Goal: Contribute content: Contribute content

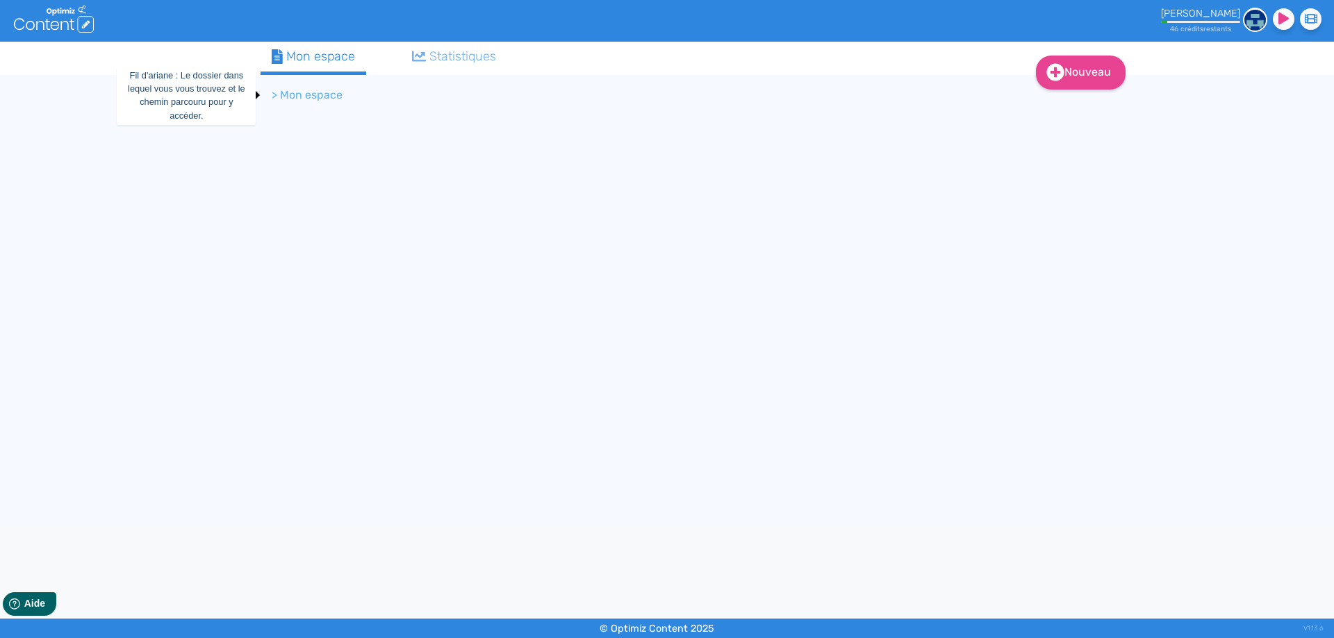
click at [309, 97] on li "> Mon espace" at bounding box center [307, 95] width 71 height 17
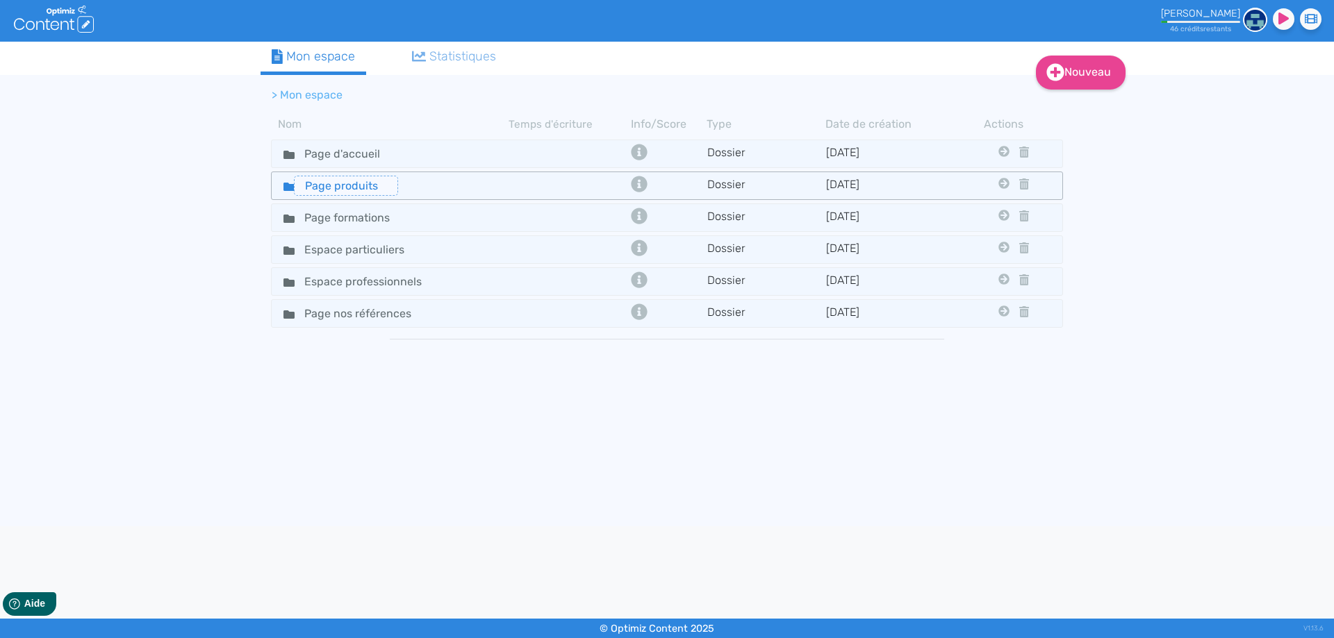
click at [354, 188] on input "Page produits" at bounding box center [346, 186] width 104 height 20
click at [426, 188] on div "Page produits" at bounding box center [390, 186] width 235 height 20
click at [405, 186] on div "Page produits" at bounding box center [390, 186] width 235 height 20
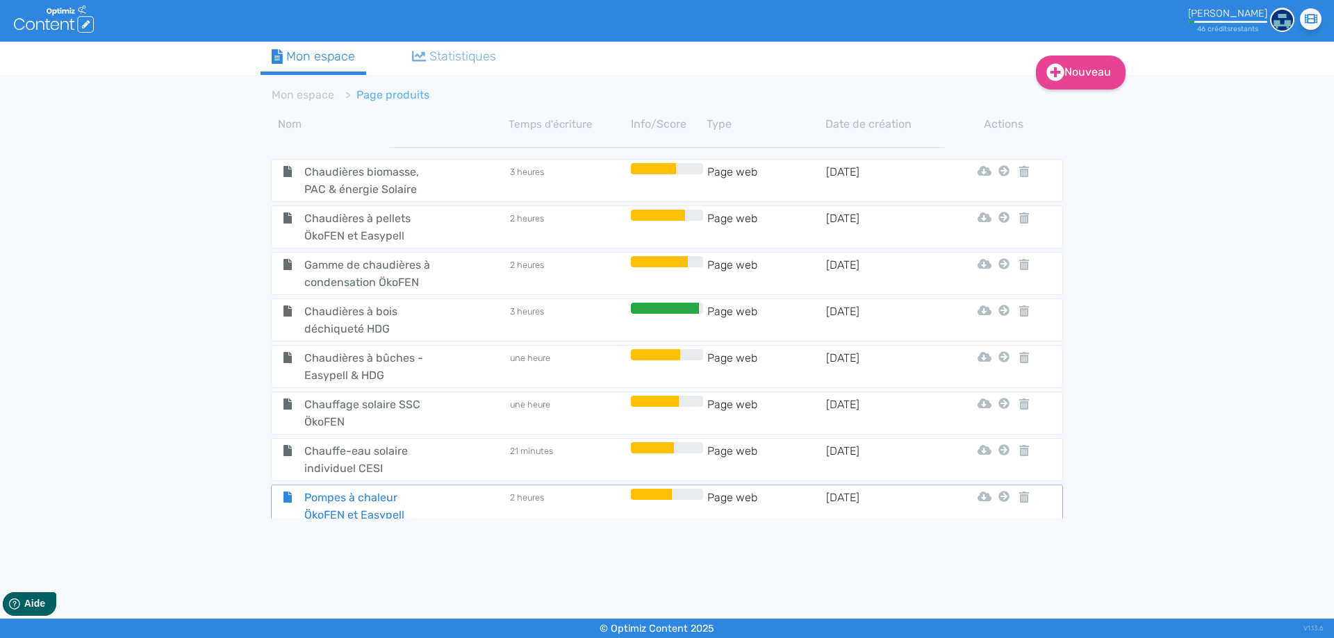
click at [441, 506] on span "Pompes à chaleur ÖkoFEN et Easypell" at bounding box center [372, 506] width 156 height 35
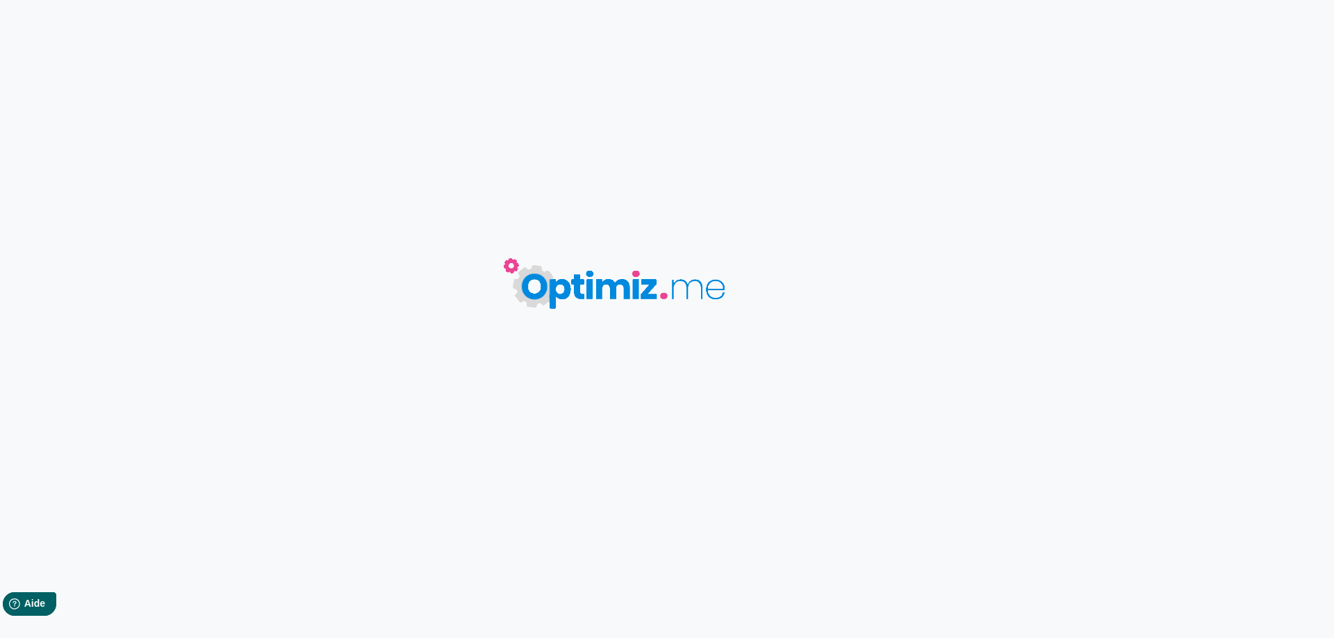
type input "Pompes à chaleur ÖkoFEN et Easypell"
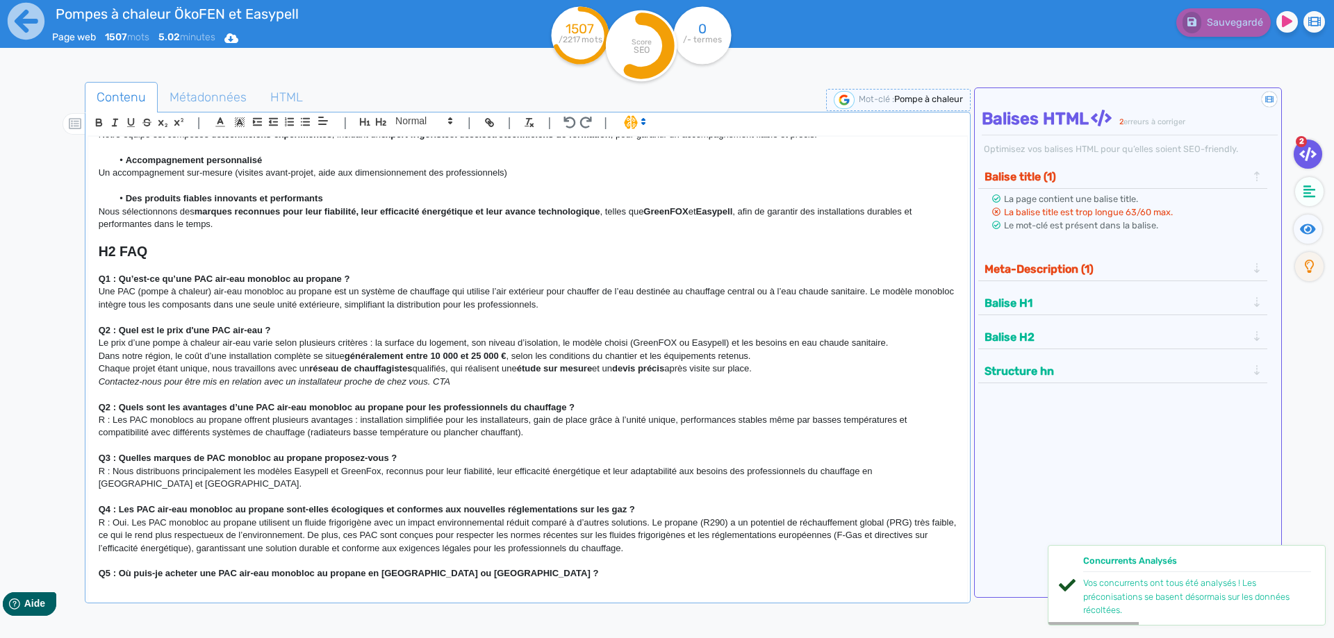
scroll to position [874, 0]
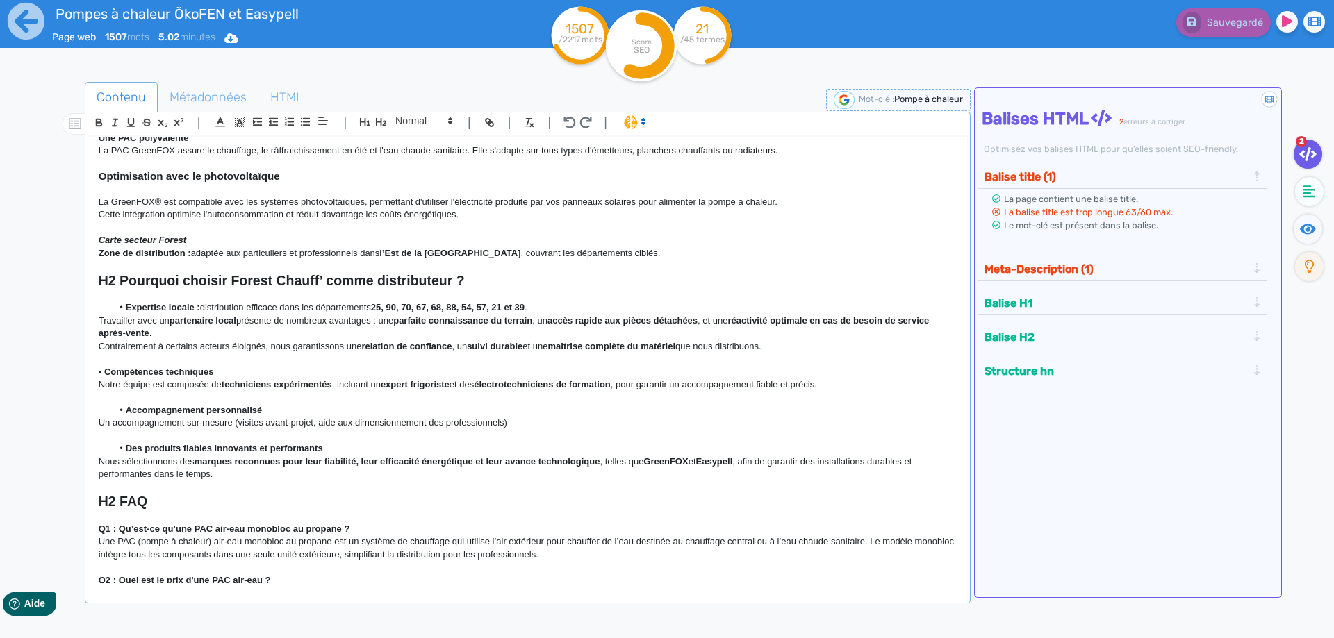
click at [622, 254] on p "Zone de distribution : adaptée aux particuliers et professionnels dans l’Est de…" at bounding box center [528, 253] width 858 height 13
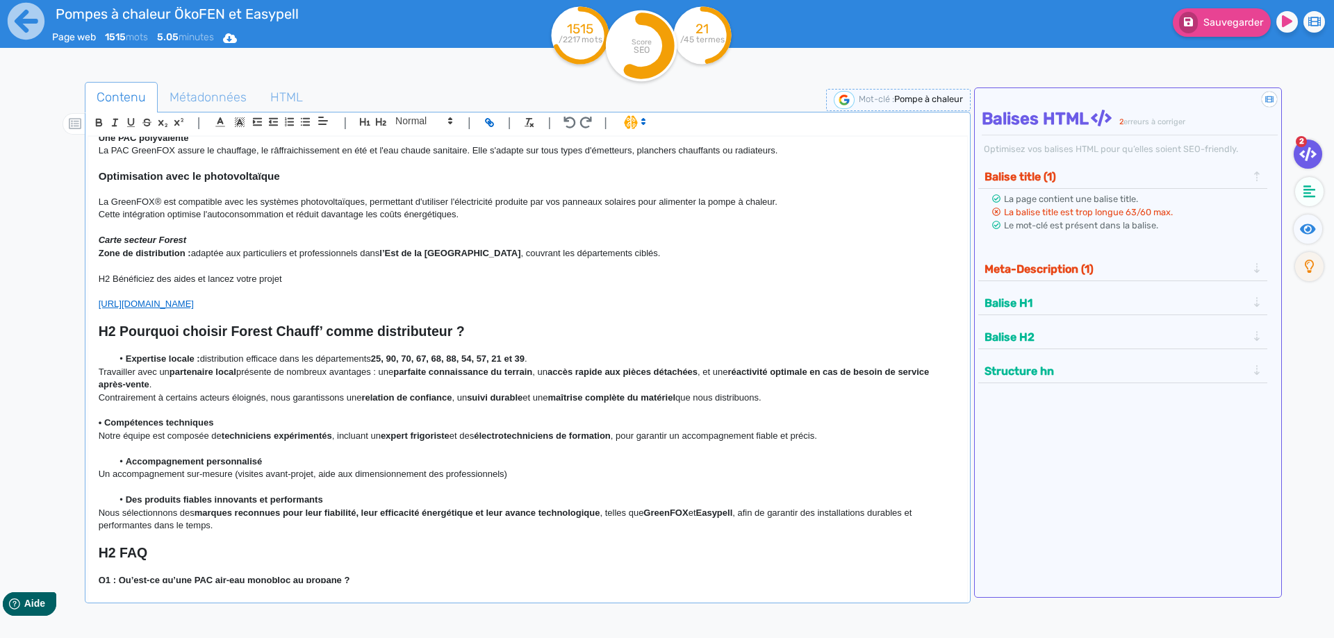
drag, startPoint x: 309, startPoint y: 305, endPoint x: 49, endPoint y: 296, distance: 260.6
click at [88, 296] on div "H1 Pompes à chaleur air-eau monobloc au propane Chez Forest Chauff’ , nous prop…" at bounding box center [527, 360] width 879 height 447
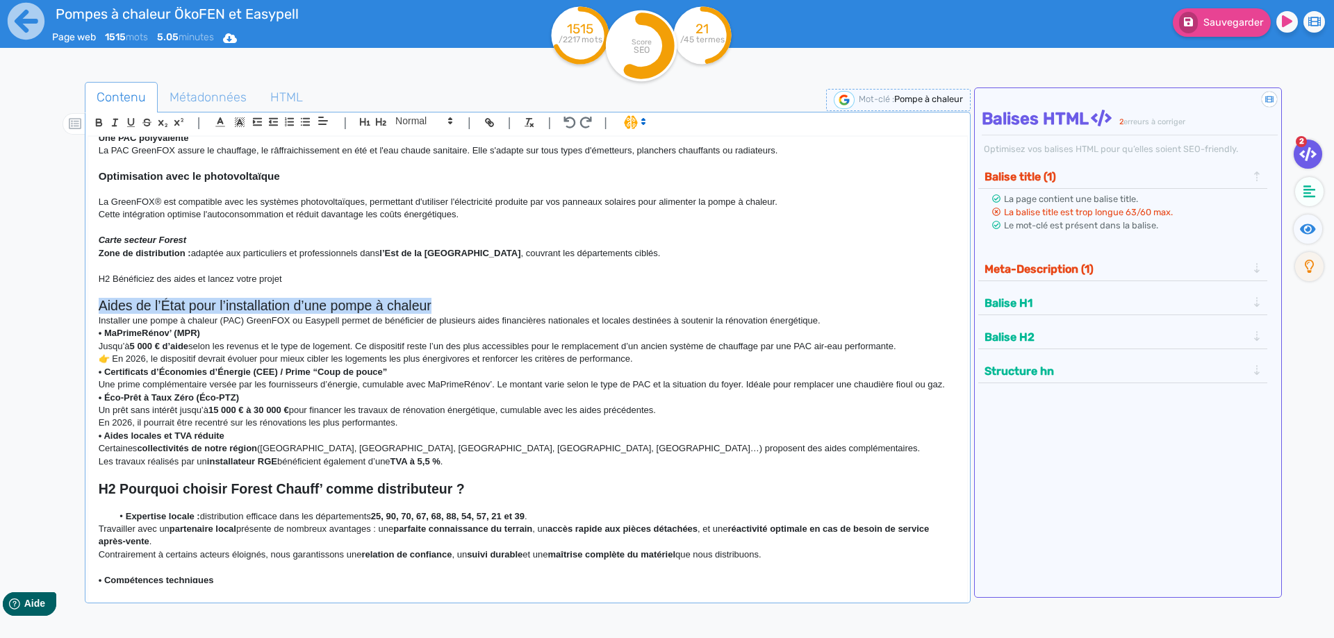
drag, startPoint x: 470, startPoint y: 309, endPoint x: 76, endPoint y: 301, distance: 393.9
click at [88, 301] on div "H1 Pompes à chaleur air-eau monobloc au propane Chez Forest Chauff’ , nous prop…" at bounding box center [527, 360] width 879 height 447
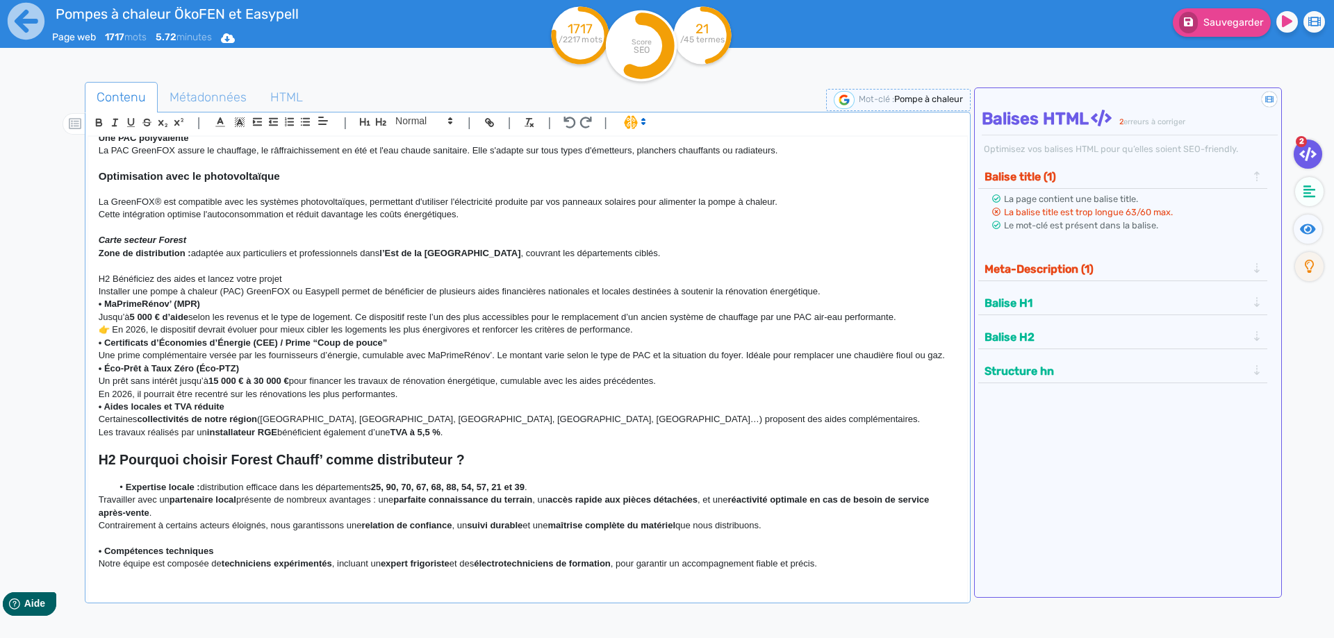
click at [300, 281] on p "H2 Bénéficiez des aides et lancez votre projet" at bounding box center [528, 279] width 858 height 13
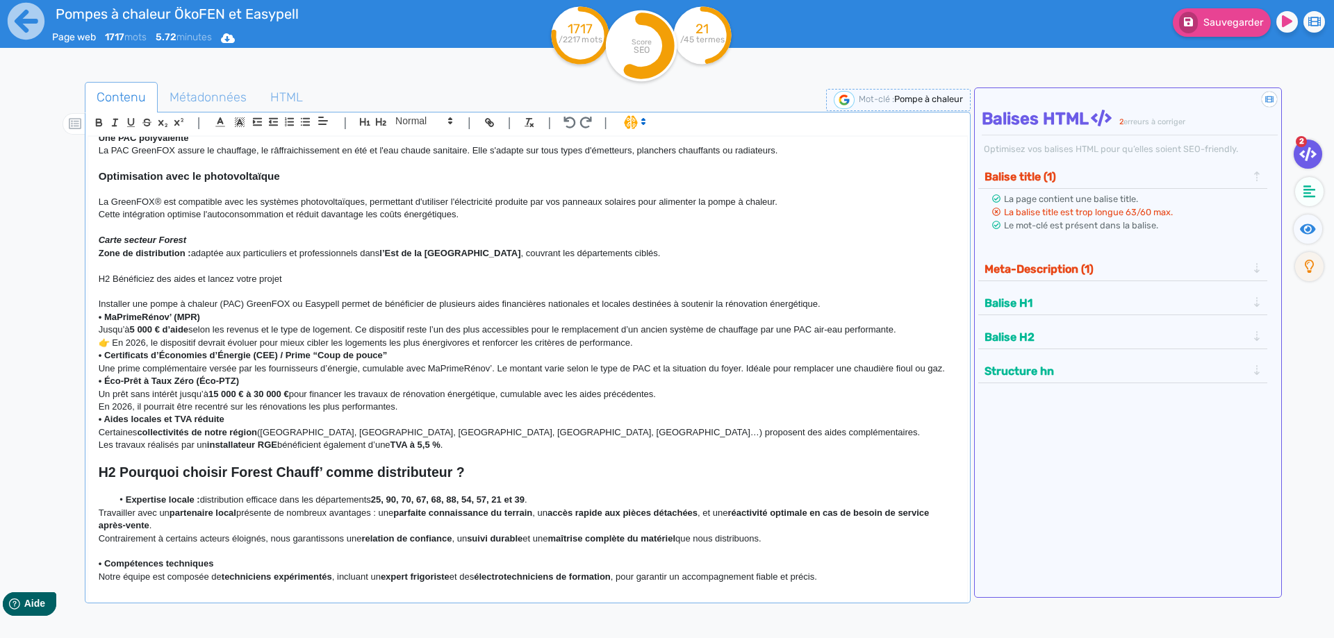
click at [106, 317] on strong "• MaPrimeRénov’ (MPR)" at bounding box center [149, 317] width 101 height 10
click at [215, 331] on p "Jusqu’à 5 000 € d’aide selon les revenus et le type de logement. Ce dispositif …" at bounding box center [528, 330] width 858 height 13
click at [118, 344] on p "👉 En 2026, le dispositif devrait évoluer pour mieux cibler les logements les pl…" at bounding box center [528, 343] width 858 height 13
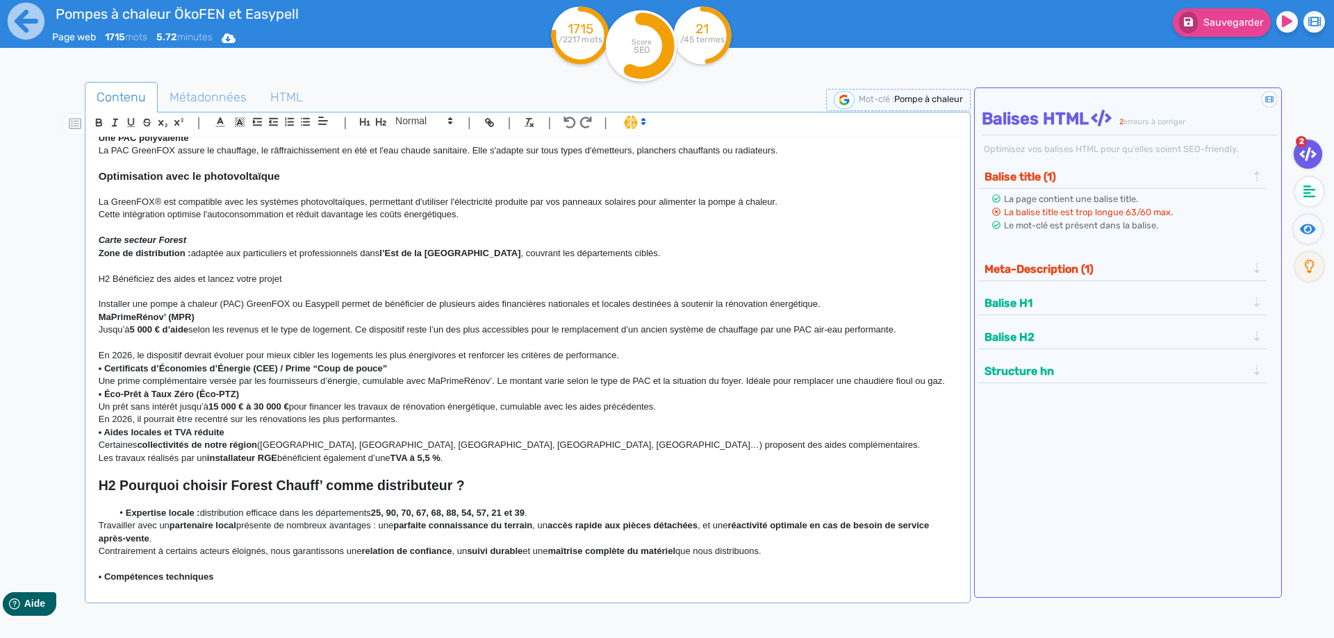
click at [627, 356] on p "En 2026, le dispositif devrait évoluer pour mieux cibler les logements les plus…" at bounding box center [528, 355] width 858 height 13
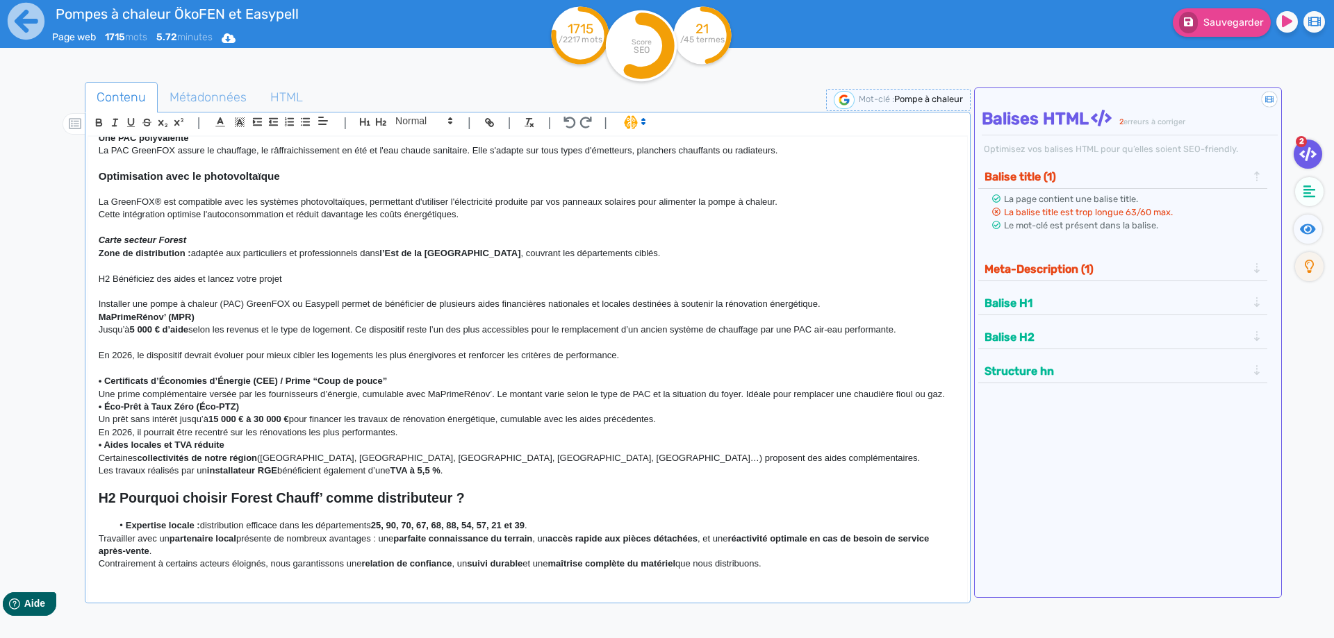
click at [97, 356] on div "H1 Pompes à chaleur air-eau monobloc au propane Chez Forest Chauff’ , nous prop…" at bounding box center [527, 360] width 879 height 447
click at [102, 335] on p "Jusqu’à 5 000 € d’aide selon les revenus et le type de logement. Ce dispositif …" at bounding box center [528, 330] width 858 height 13
click at [103, 380] on strong "• Certificats d’Économies d’Énergie (CEE) / Prime “Coup de pouce”" at bounding box center [243, 381] width 289 height 10
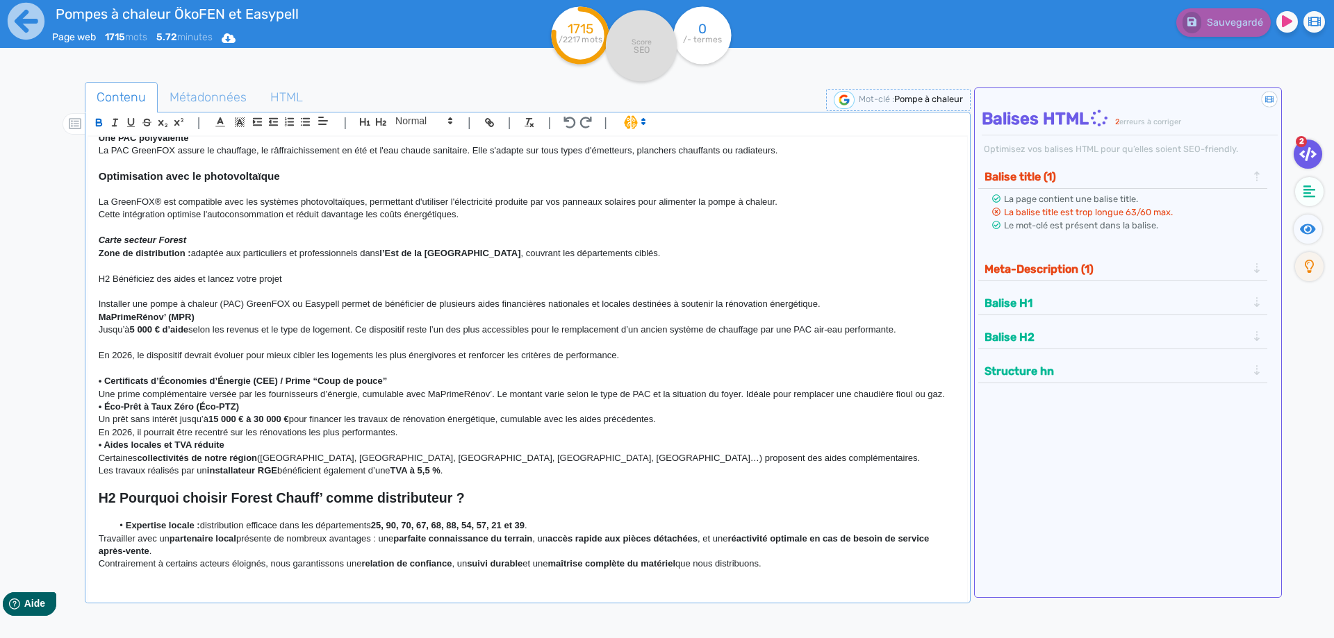
click at [104, 380] on strong "• Certificats d’Économies d’Énergie (CEE) / Prime “Coup de pouce”" at bounding box center [243, 381] width 289 height 10
click at [419, 383] on p "Certificats d’Économies d’Énergie (CEE) / Prime “Coup de pouce”" at bounding box center [528, 381] width 858 height 13
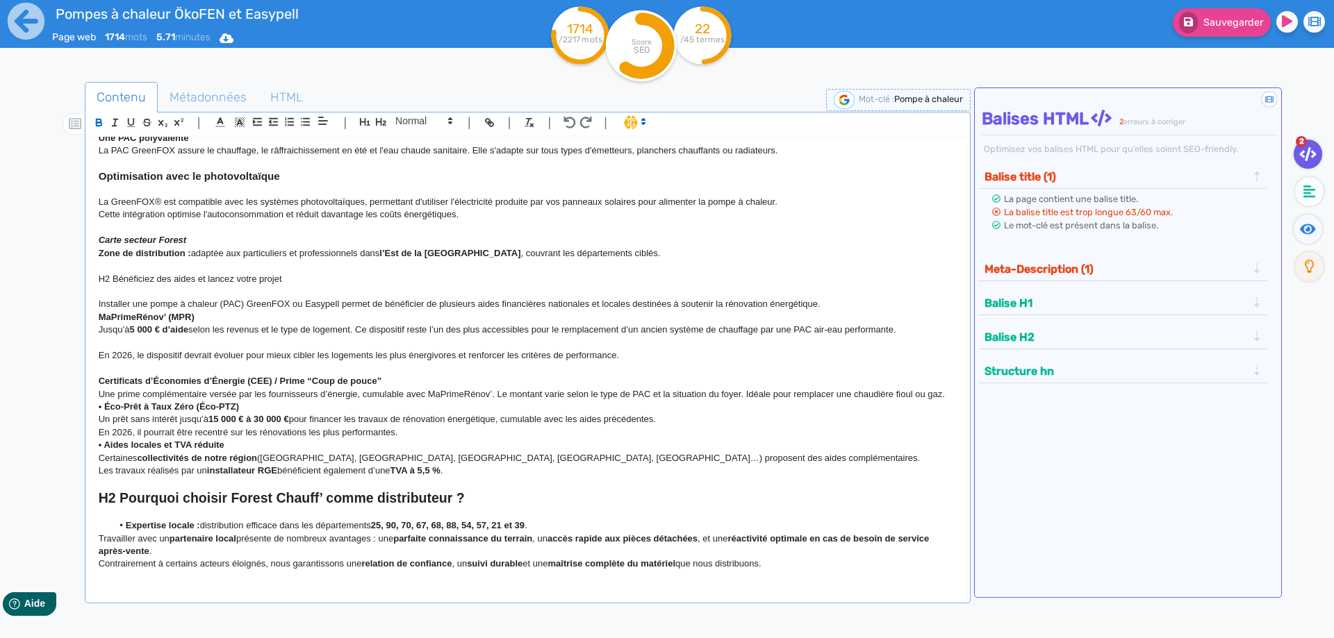
click at [105, 405] on strong "• Éco-Prêt à Taux Zéro (Éco-PTZ)" at bounding box center [169, 406] width 140 height 10
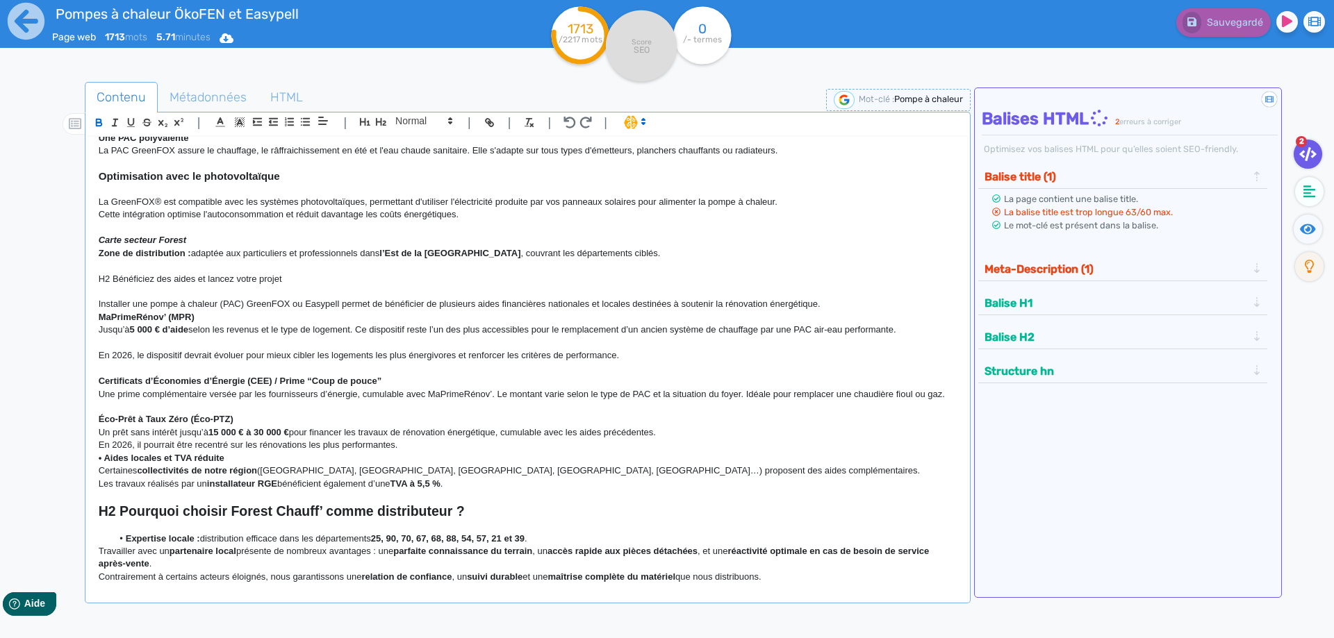
click at [103, 461] on strong "• Aides locales et TVA réduite" at bounding box center [162, 458] width 126 height 10
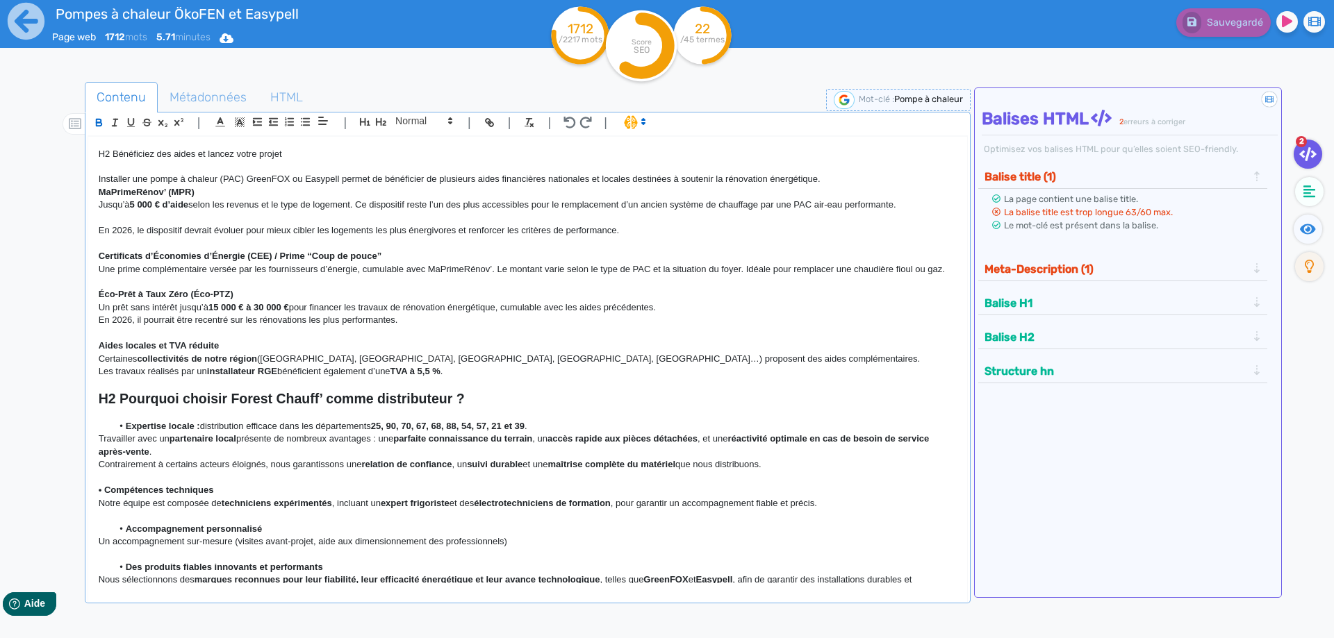
scroll to position [749, 0]
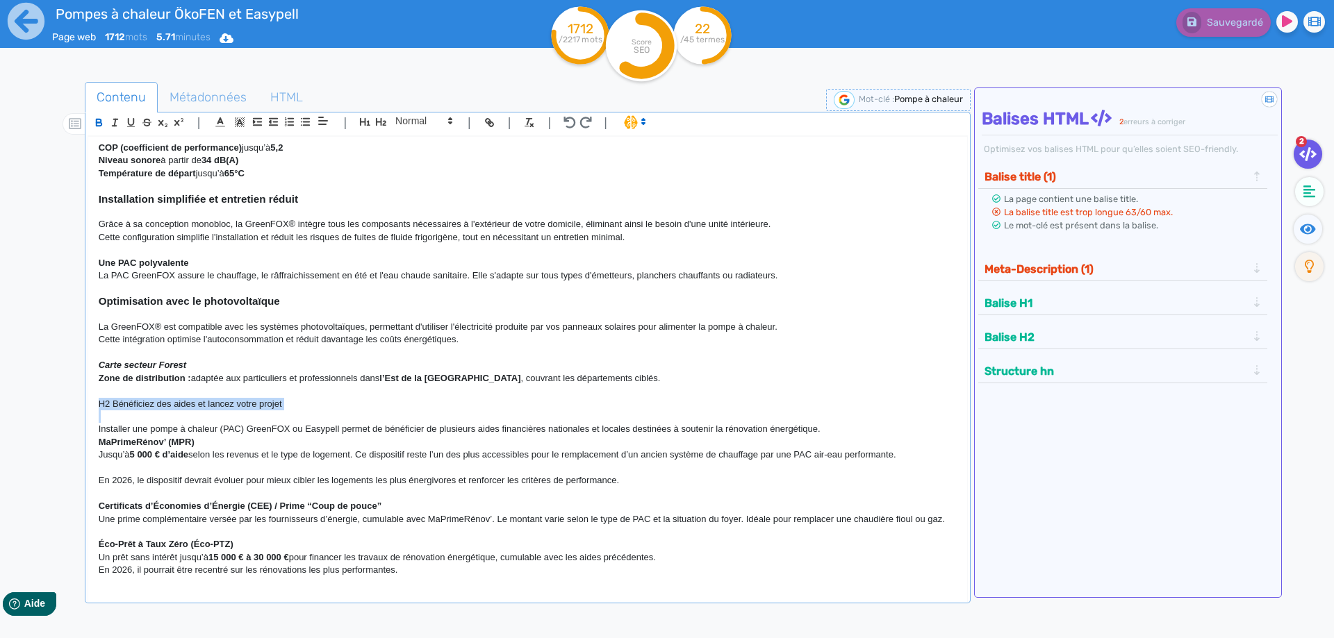
drag, startPoint x: 323, startPoint y: 415, endPoint x: 35, endPoint y: 402, distance: 287.8
click at [88, 402] on div "H1 Pompes à chaleur air-eau monobloc au propane Chez Forest Chauff’ , nous prop…" at bounding box center [527, 360] width 879 height 447
click at [103, 127] on icon "button" at bounding box center [99, 123] width 12 height 12
click at [383, 124] on icon "button" at bounding box center [381, 122] width 12 height 12
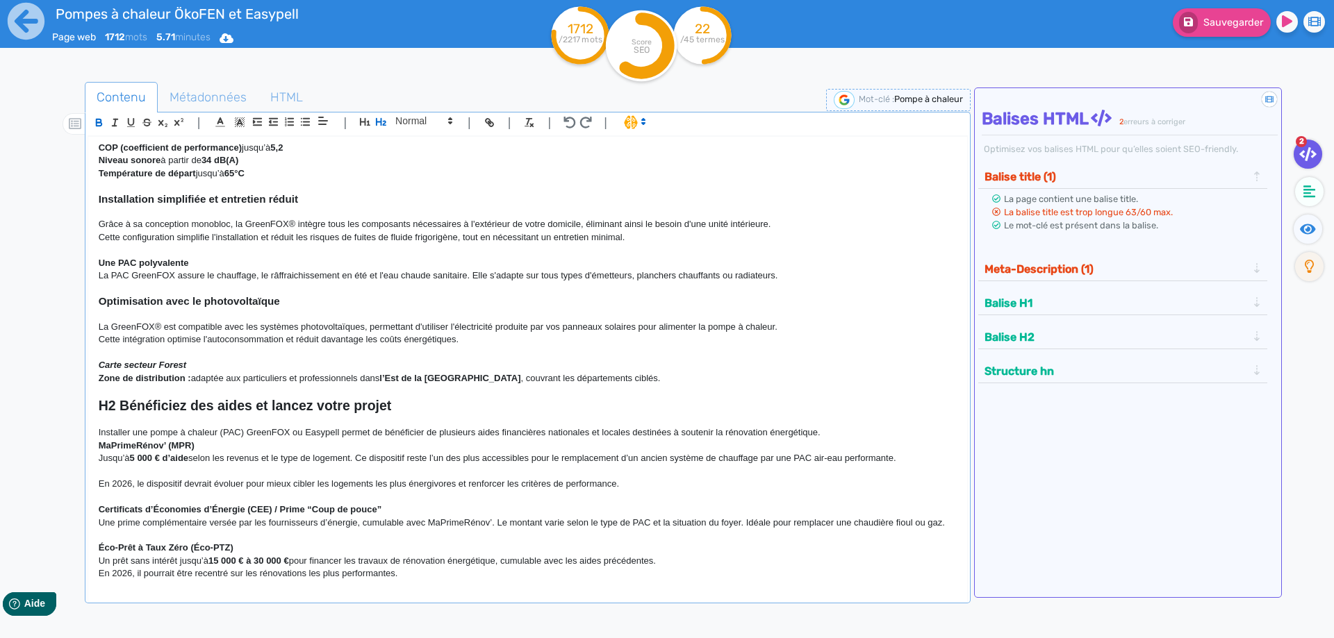
click at [395, 337] on p "Cette intégration optimise l'autoconsommation et réduit davantage les coûts éne…" at bounding box center [528, 339] width 858 height 13
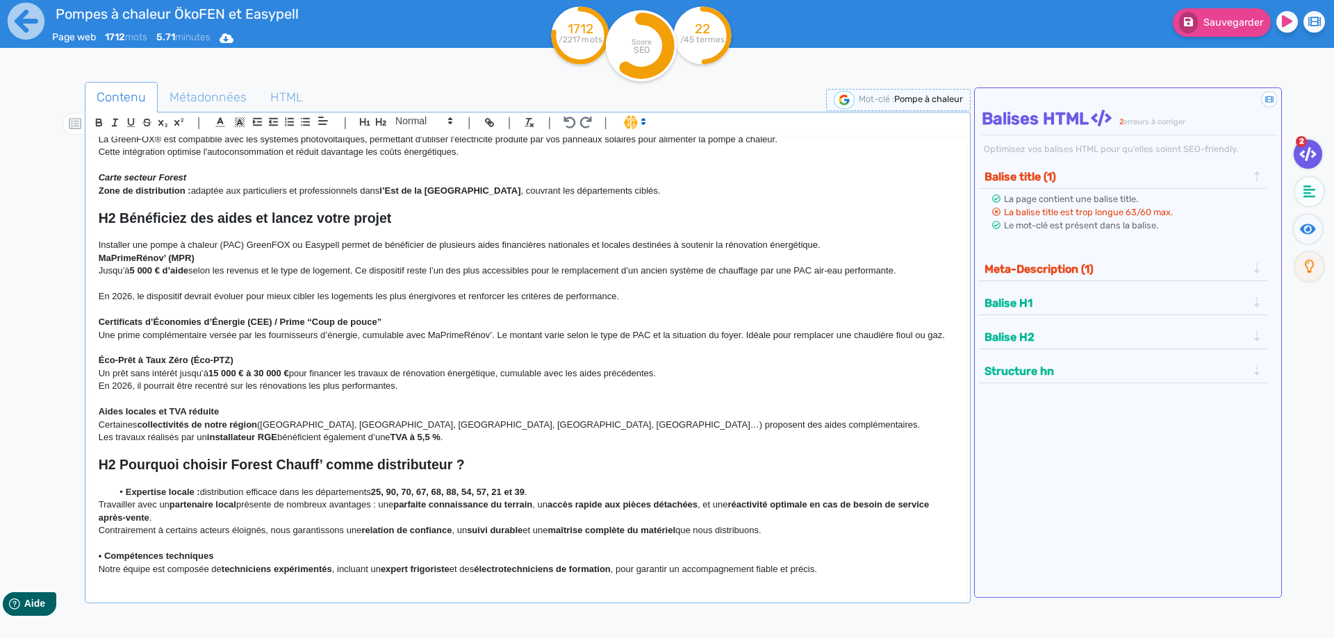
click at [473, 440] on p "Les travaux réalisés par un installateur RGE bénéficient également d’une TVA à …" at bounding box center [528, 437] width 858 height 13
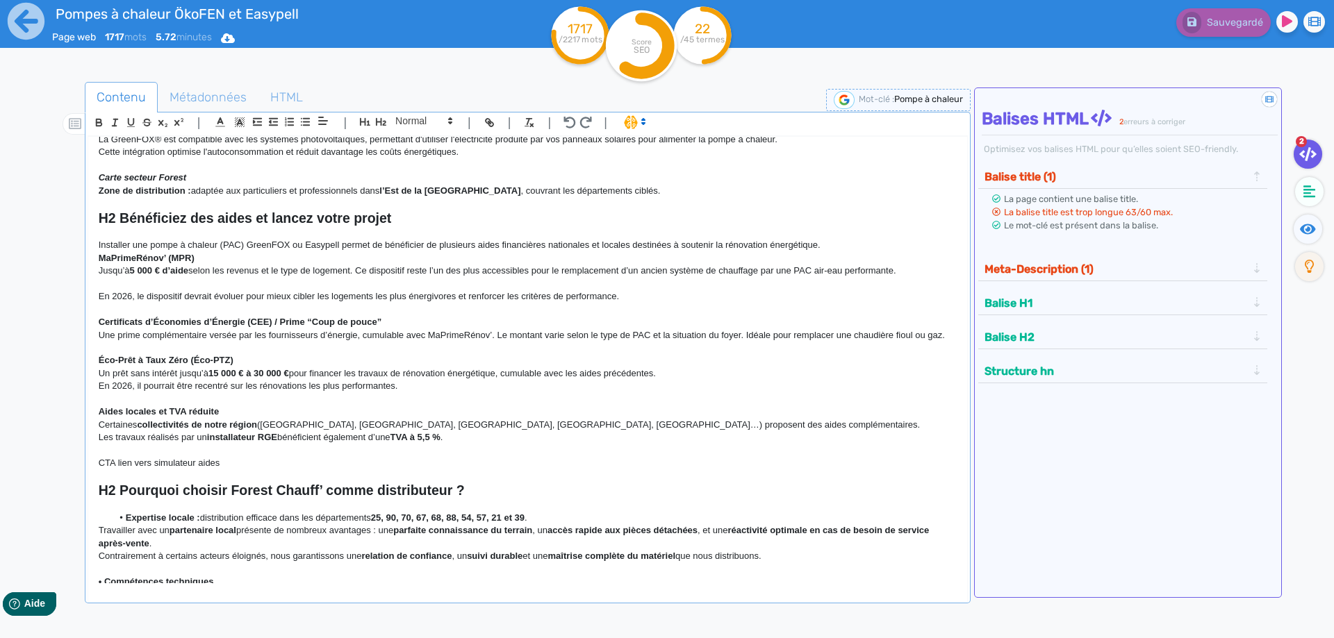
click at [225, 329] on p "Certificats d’Économies d’Énergie (CEE) / Prime “Coup de pouce”" at bounding box center [528, 322] width 858 height 13
click at [147, 272] on strong "5 000 € d’aide" at bounding box center [159, 270] width 59 height 10
click at [91, 242] on div "H1 Pompes à chaleur air-eau monobloc au propane Chez Forest Chauff’ , nous prop…" at bounding box center [527, 360] width 879 height 447
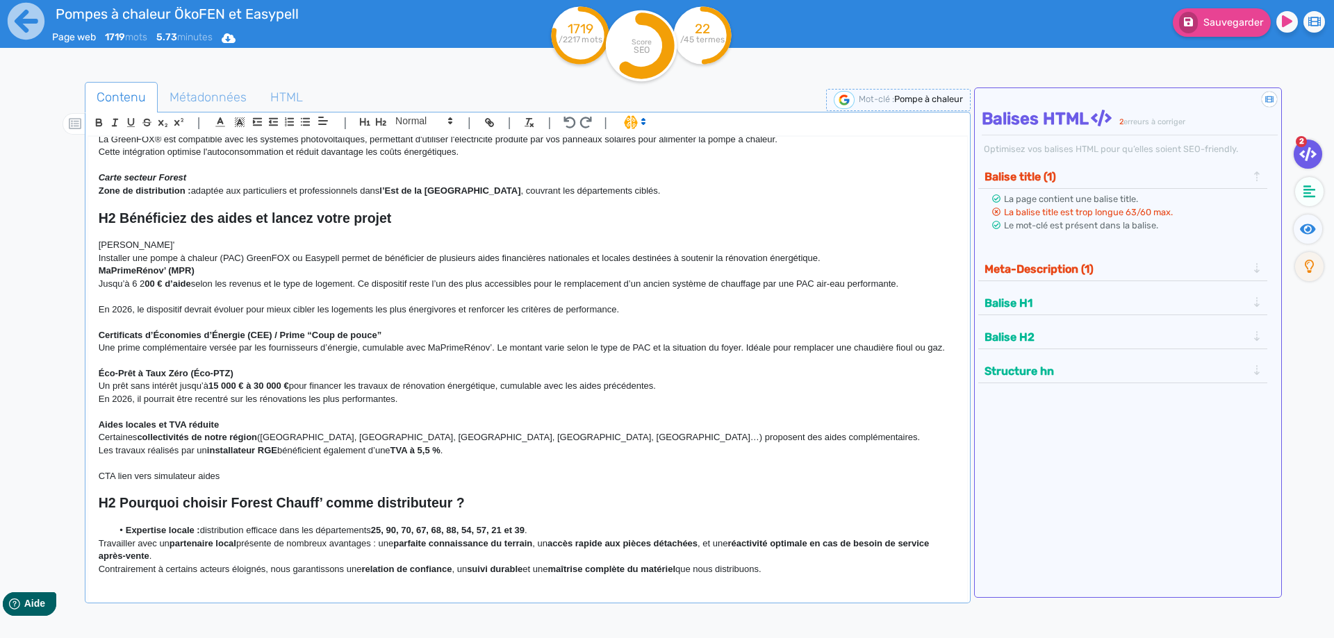
click at [207, 241] on p "[PERSON_NAME]'" at bounding box center [528, 245] width 858 height 13
drag, startPoint x: 203, startPoint y: 244, endPoint x: 75, endPoint y: 249, distance: 127.9
click at [88, 249] on div "H1 Pompes à chaleur air-eau monobloc au propane Chez Forest Chauff’ , nous prop…" at bounding box center [527, 360] width 879 height 447
click at [103, 122] on icon "button" at bounding box center [99, 123] width 12 height 12
click at [232, 232] on p at bounding box center [528, 232] width 858 height 13
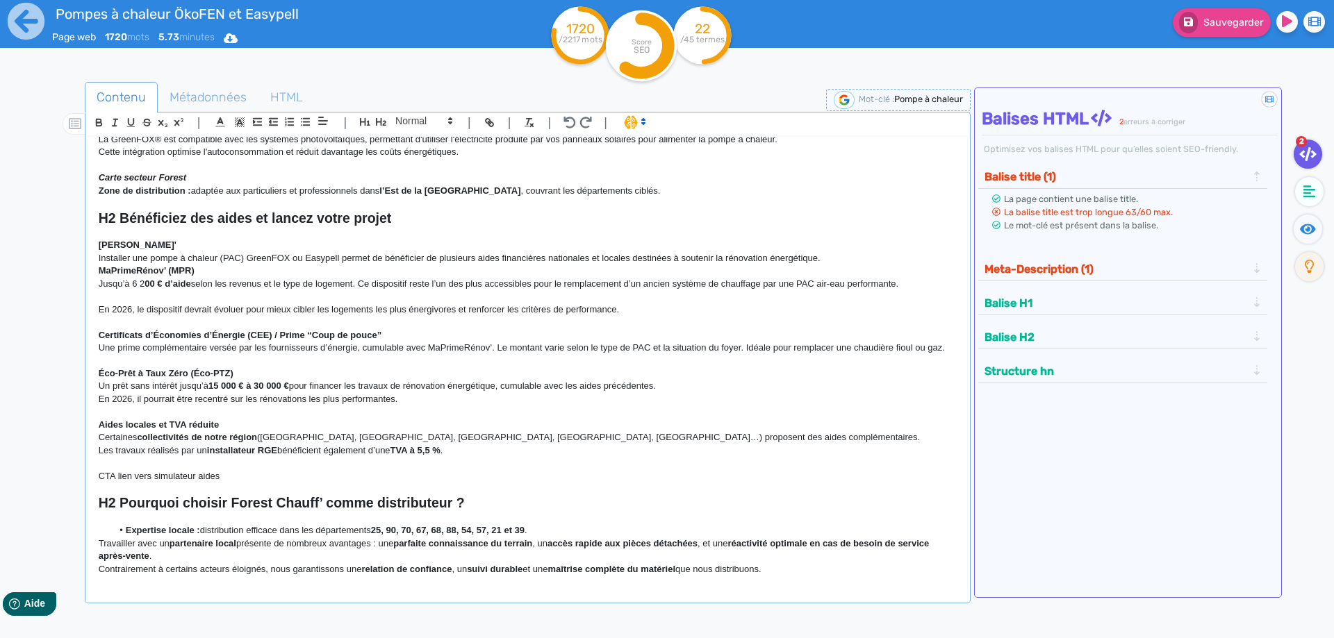
click at [221, 269] on p "MaPrimeRénov’ (MPR)" at bounding box center [528, 271] width 858 height 13
drag, startPoint x: 184, startPoint y: 247, endPoint x: 65, endPoint y: 243, distance: 118.8
click at [88, 243] on div "H1 Pompes à chaleur air-eau monobloc au propane Chez Forest Chauff’ , nous prop…" at bounding box center [527, 360] width 879 height 447
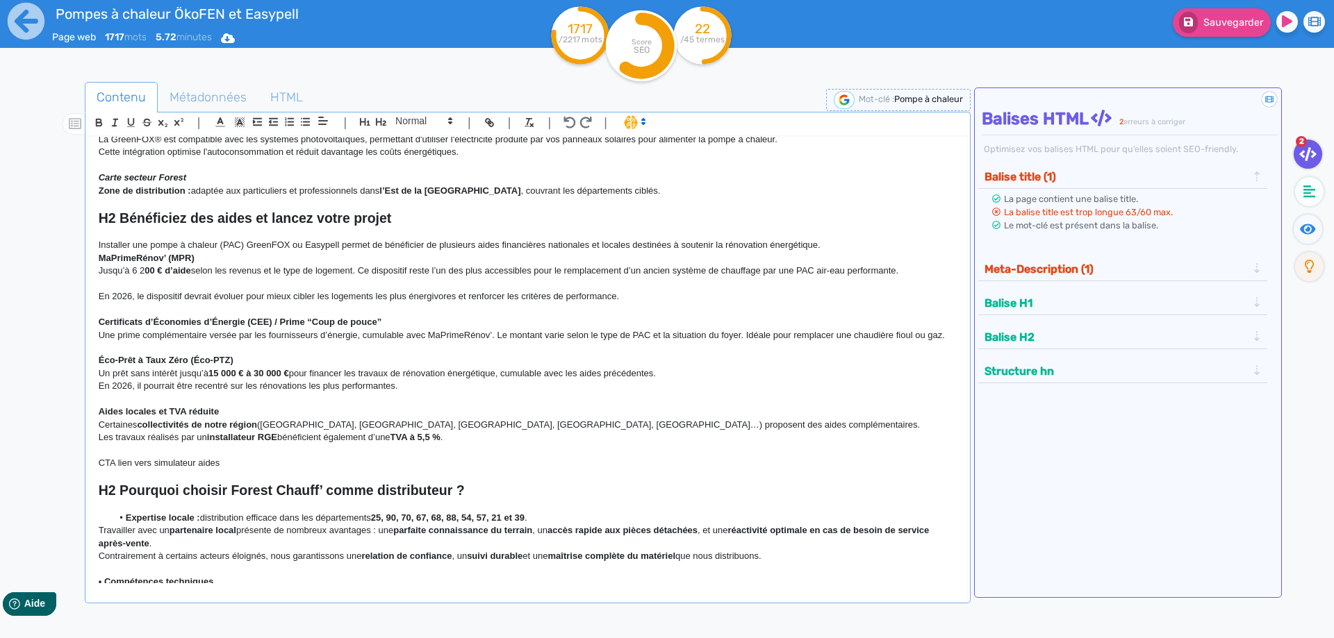
click at [834, 251] on p "Installer une pompe à chaleur (PAC) GreenFOX ou Easypell permet de bénéficier d…" at bounding box center [528, 245] width 858 height 13
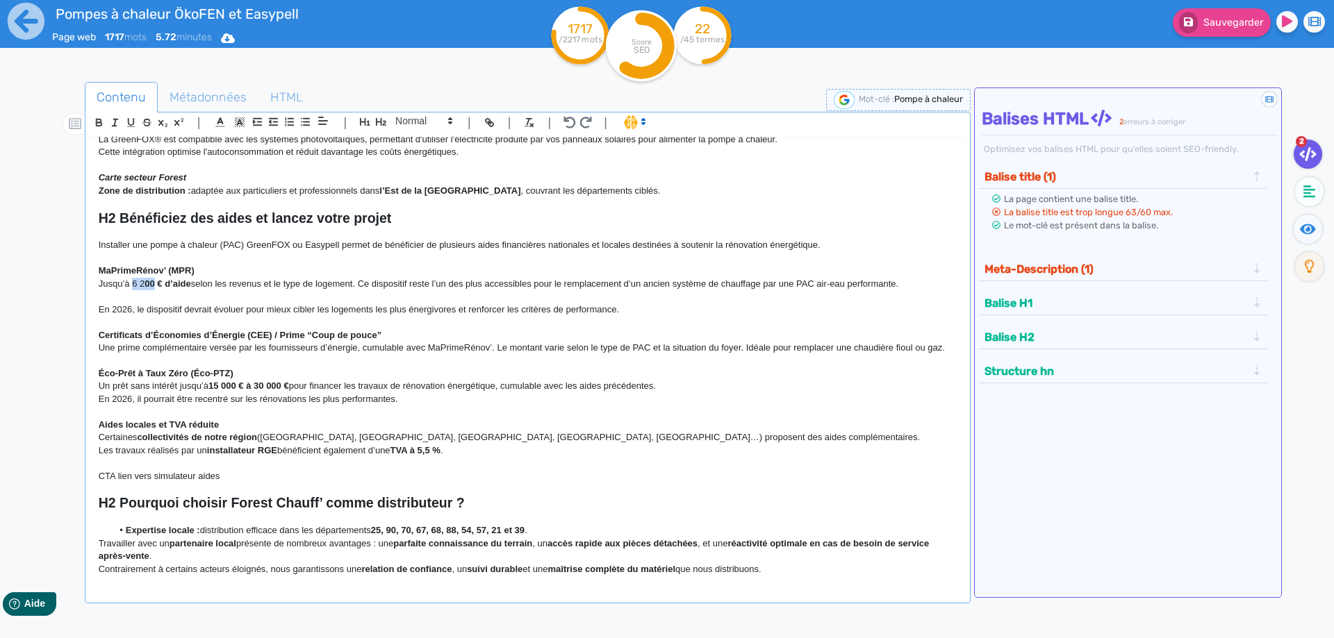
drag, startPoint x: 158, startPoint y: 283, endPoint x: 131, endPoint y: 283, distance: 27.8
click at [131, 283] on p "Jusqu’à 6 2 00 € d’aide selon les revenus et le type de logement. Ce dispositif…" at bounding box center [528, 284] width 858 height 13
click at [99, 122] on icon "button" at bounding box center [99, 123] width 12 height 12
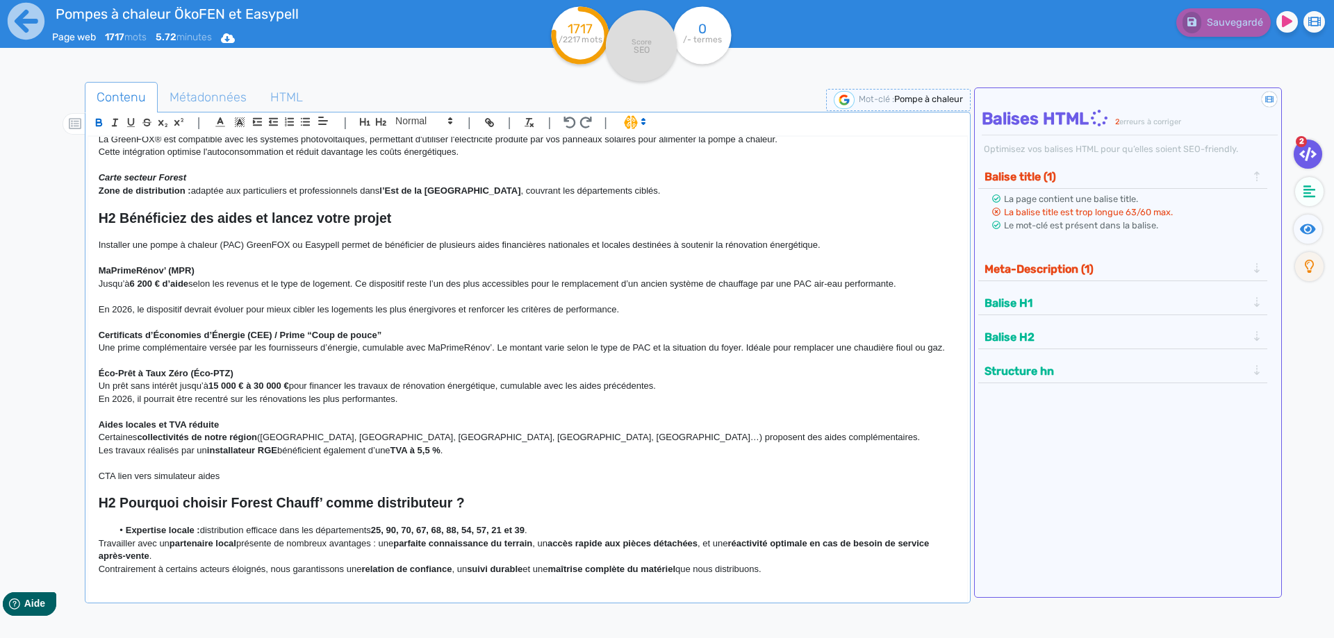
click at [323, 283] on p "Jusqu’à 6 200 € d’aide selon les revenus et le type de logement. Ce dispositif …" at bounding box center [528, 284] width 858 height 13
click at [167, 301] on p at bounding box center [528, 296] width 858 height 13
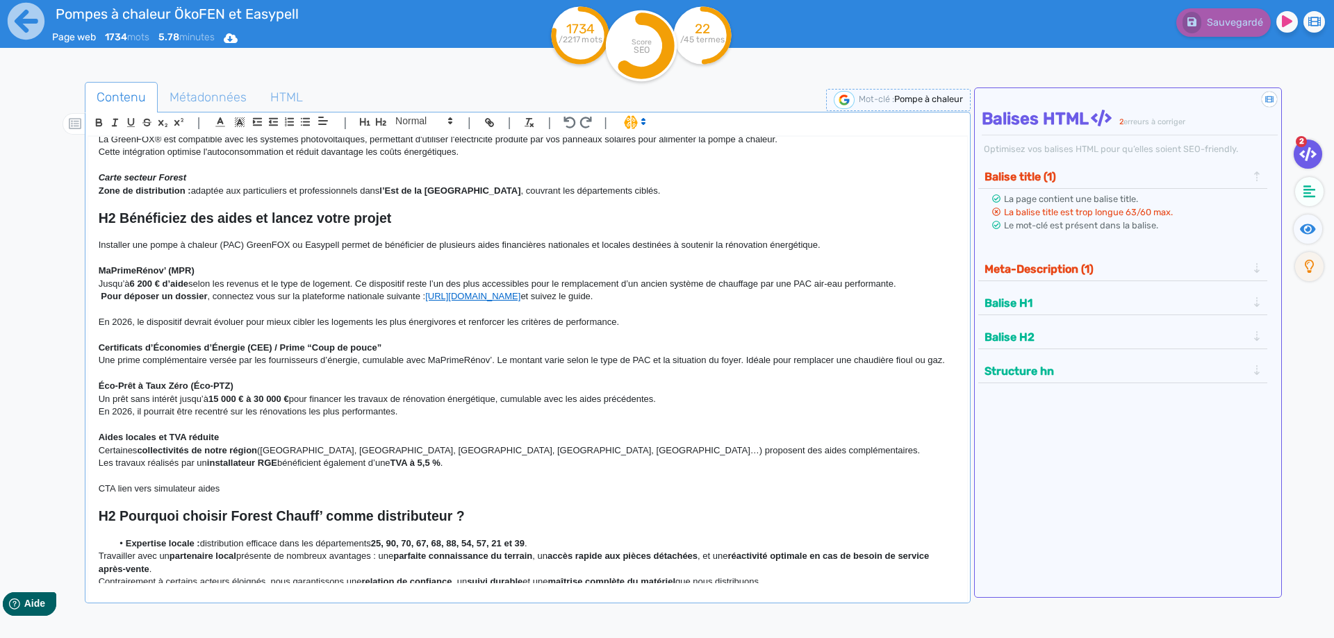
drag, startPoint x: 656, startPoint y: 299, endPoint x: 100, endPoint y: 301, distance: 556.4
click at [100, 301] on p "Pour déposer un dossier , connectez vous sur la plateforme nationale suivante :…" at bounding box center [528, 296] width 858 height 13
copy p "Pour déposer un dossier , connectez vous sur la plateforme nationale suivante :…"
click at [97, 324] on div "H1 Pompes à chaleur air-eau monobloc au propane Chez Forest Chauff’ , nous prop…" at bounding box center [527, 360] width 879 height 447
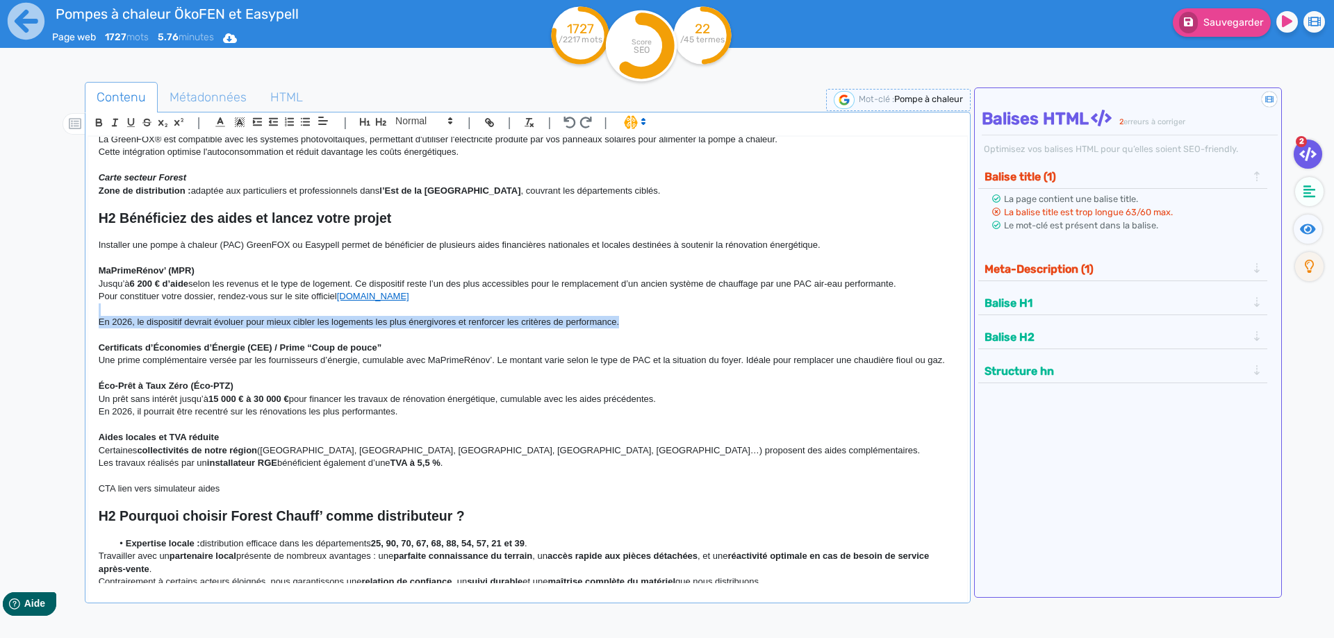
drag, startPoint x: 652, startPoint y: 323, endPoint x: 110, endPoint y: 315, distance: 541.9
click at [110, 315] on div "H1 Pompes à chaleur air-eau monobloc au propane Chez Forest Chauff’ , nous prop…" at bounding box center [527, 360] width 879 height 447
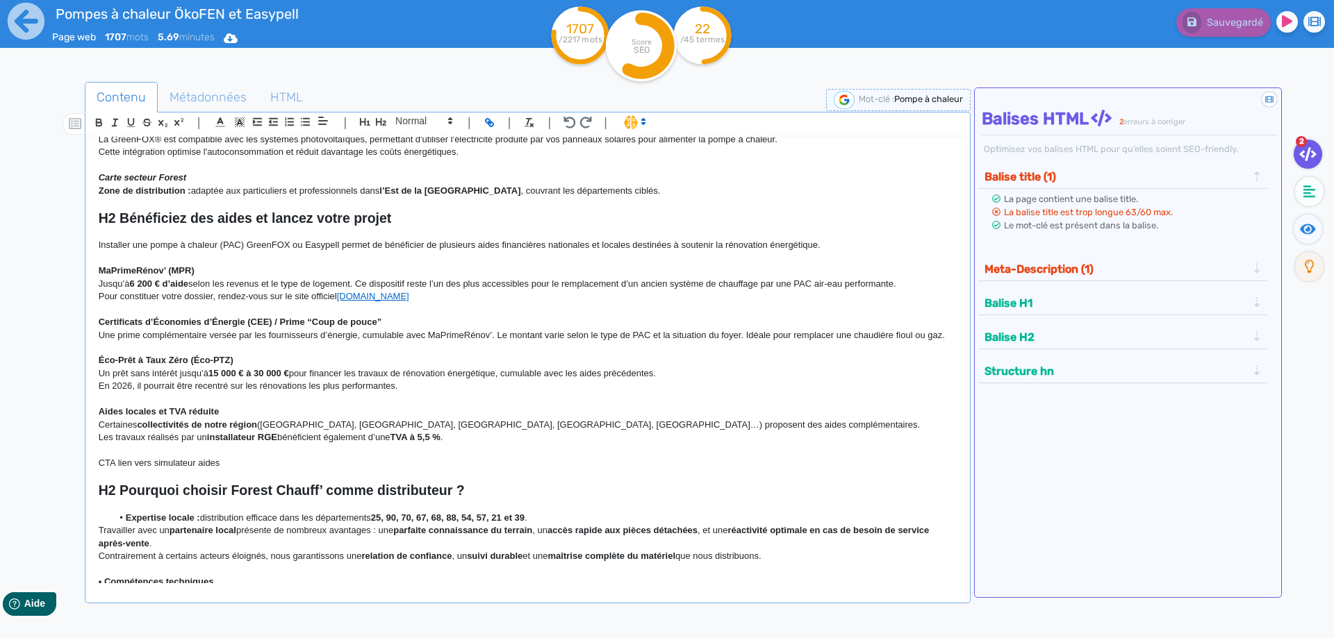
click at [251, 385] on p "En 2026, il pourrait être recentré sur les rénovations les plus performantes." at bounding box center [528, 386] width 858 height 13
click at [147, 282] on strong "6 200 € d’aide" at bounding box center [159, 284] width 59 height 10
click at [197, 377] on p "Un prêt sans intérêt jusqu’à 15 000 € à 30 000 € pour financer les travaux de r…" at bounding box center [528, 373] width 858 height 13
click at [101, 338] on p "Une prime complémentaire versée par les fournisseurs d’énergie, cumulable avec …" at bounding box center [528, 335] width 858 height 13
click at [110, 345] on p at bounding box center [528, 348] width 858 height 13
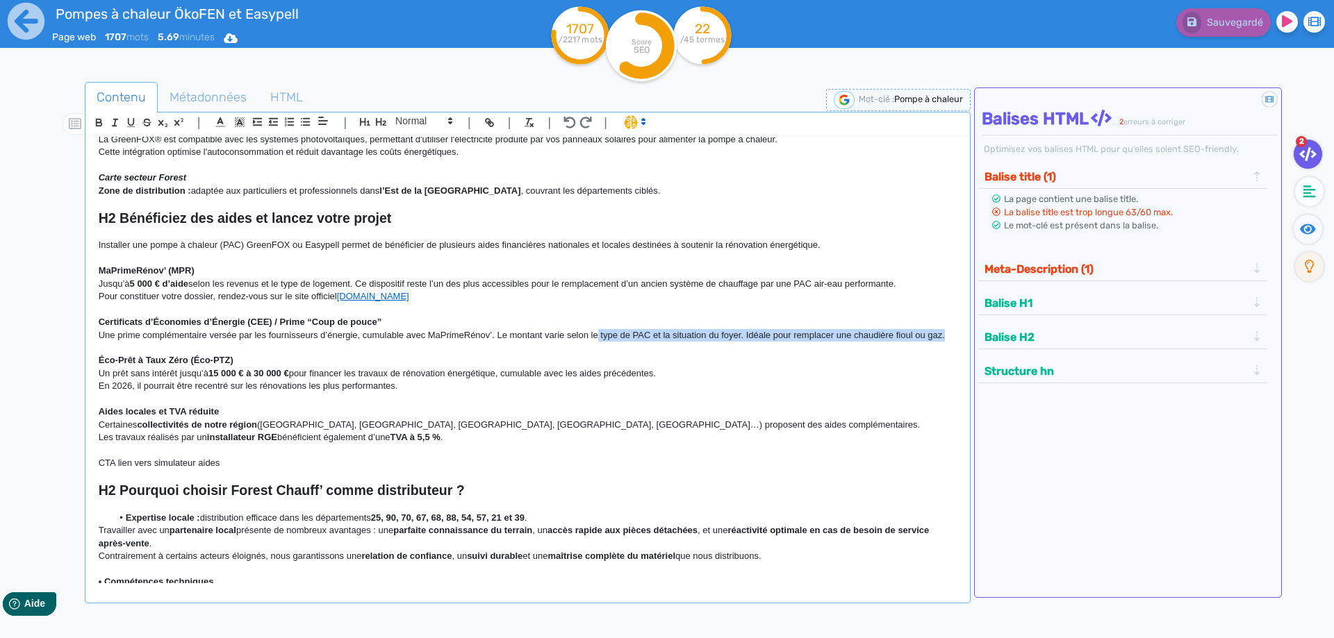
drag, startPoint x: 598, startPoint y: 333, endPoint x: 956, endPoint y: 334, distance: 357.7
click at [956, 334] on p "Une prime complémentaire versée par les fournisseurs d’énergie, cumulable avec …" at bounding box center [528, 335] width 858 height 13
click at [338, 448] on p at bounding box center [528, 451] width 858 height 13
click at [145, 284] on strong "5 000 € d’aide" at bounding box center [159, 284] width 59 height 10
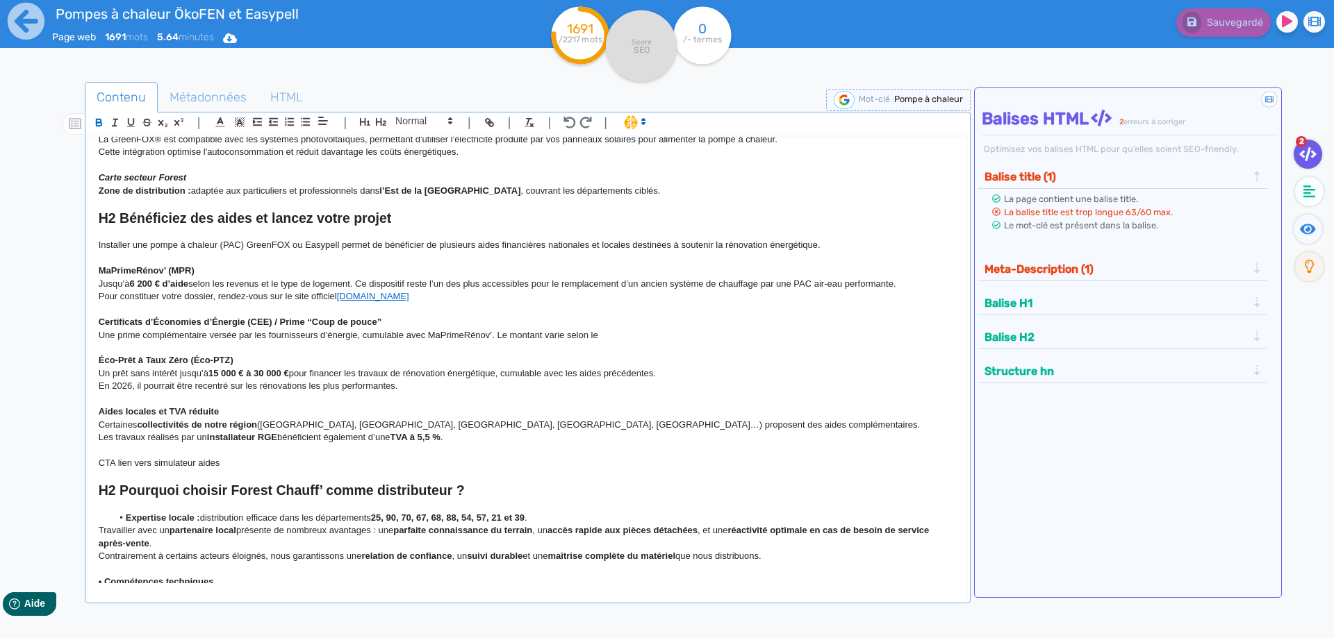
click at [192, 345] on p at bounding box center [528, 348] width 858 height 13
click at [628, 335] on p "Une prime complémentaire versée par les fournisseurs d’énergie, cumulable avec …" at bounding box center [528, 335] width 858 height 13
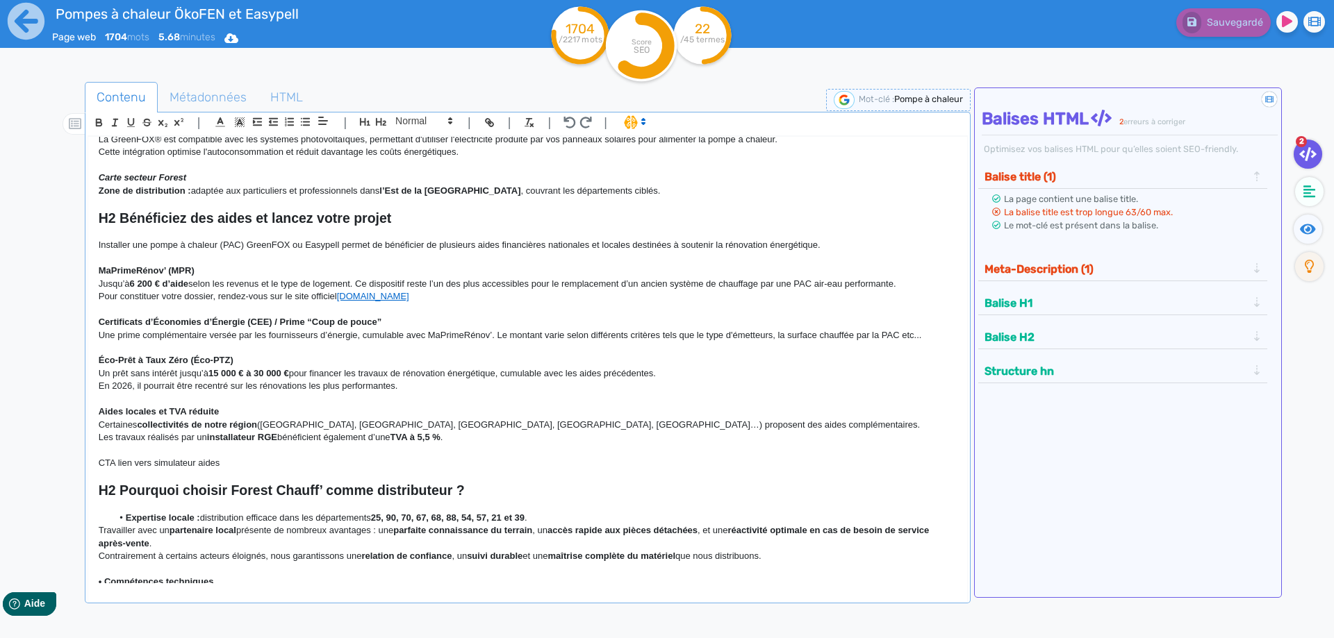
click at [263, 466] on p "CTA lien vers simulateur aides" at bounding box center [528, 463] width 858 height 13
click at [226, 415] on p "Aides locales et TVA réduite" at bounding box center [528, 412] width 858 height 13
drag, startPoint x: 420, startPoint y: 387, endPoint x: 81, endPoint y: 385, distance: 338.3
click at [88, 385] on div "H1 Pompes à chaleur air-eau monobloc au propane Chez Forest Chauff’ , nous prop…" at bounding box center [527, 360] width 879 height 447
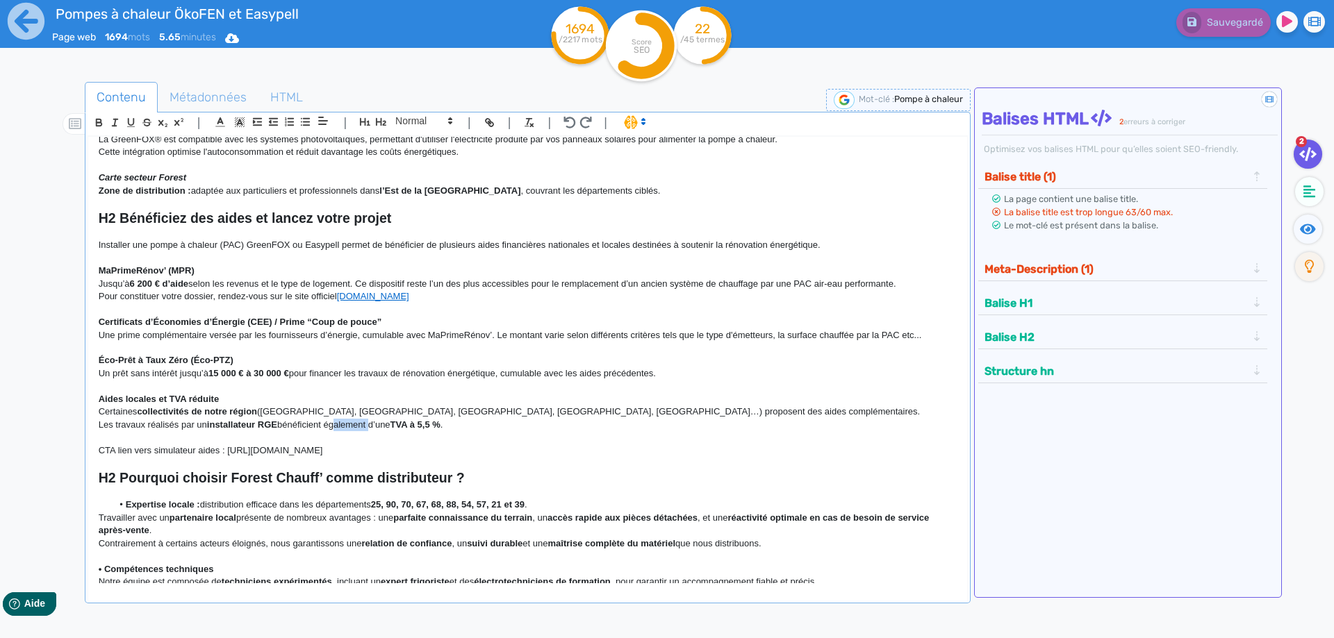
drag, startPoint x: 372, startPoint y: 426, endPoint x: 334, endPoint y: 425, distance: 38.2
click at [334, 425] on p "Les travaux réalisés par un installateur RGE bénéficient également d’une TVA à …" at bounding box center [528, 425] width 858 height 13
click at [419, 429] on p "Les travaux réalisés par un installateur RGE bénéficient d’une TVA à 5,5 % ." at bounding box center [528, 425] width 858 height 13
click at [269, 217] on strong "H2 Bénéficiez des aides et lancez votre projet" at bounding box center [245, 217] width 293 height 15
click at [333, 222] on strong "H2 Bénéficiez des aides pour lancez votre projet" at bounding box center [254, 217] width 311 height 15
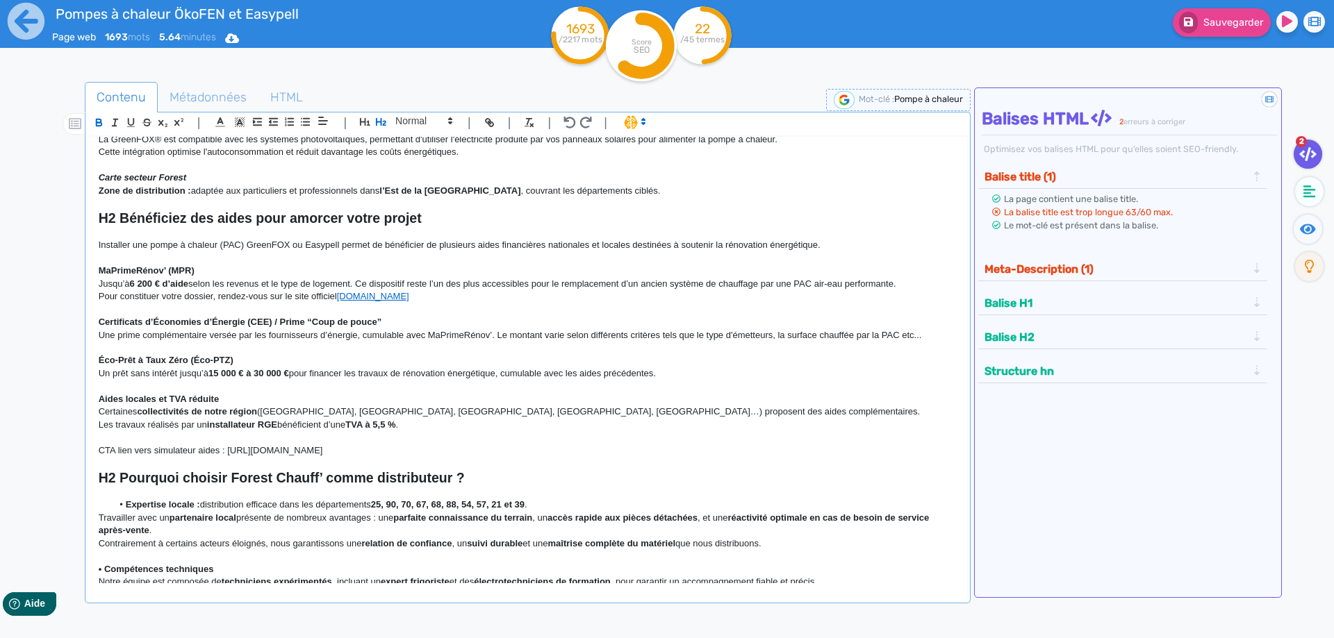
click at [412, 217] on strong "H2 Bénéficiez des aides pour amorcer votre projet" at bounding box center [260, 217] width 323 height 15
drag, startPoint x: 287, startPoint y: 217, endPoint x: 258, endPoint y: 220, distance: 29.3
click at [258, 220] on strong "H2 Bénéficiez des aides pour amorcer votre projet" at bounding box center [260, 217] width 323 height 15
click at [625, 451] on p "CTA lien vers simulateur aides : [URL][DOMAIN_NAME]" at bounding box center [528, 451] width 858 height 13
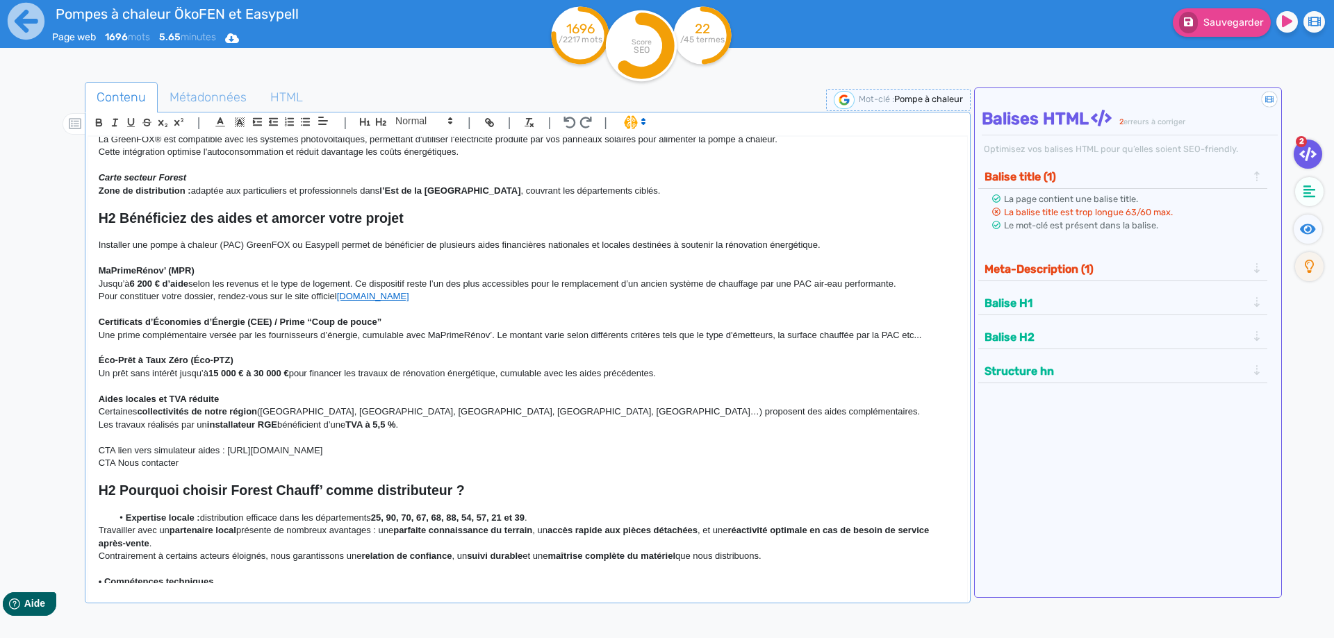
drag, startPoint x: 653, startPoint y: 457, endPoint x: 55, endPoint y: 449, distance: 598.1
click at [88, 449] on div "H1 Pompes à chaleur air-eau monobloc au propane Chez Forest Chauff’ , nous prop…" at bounding box center [527, 360] width 879 height 447
copy p "CTA lien vers simulateur aides : [URL][DOMAIN_NAME]"
click at [119, 308] on p at bounding box center [528, 310] width 858 height 13
click at [624, 452] on p "CTA lien vers simulateur aides : [URL][DOMAIN_NAME]" at bounding box center [528, 451] width 858 height 13
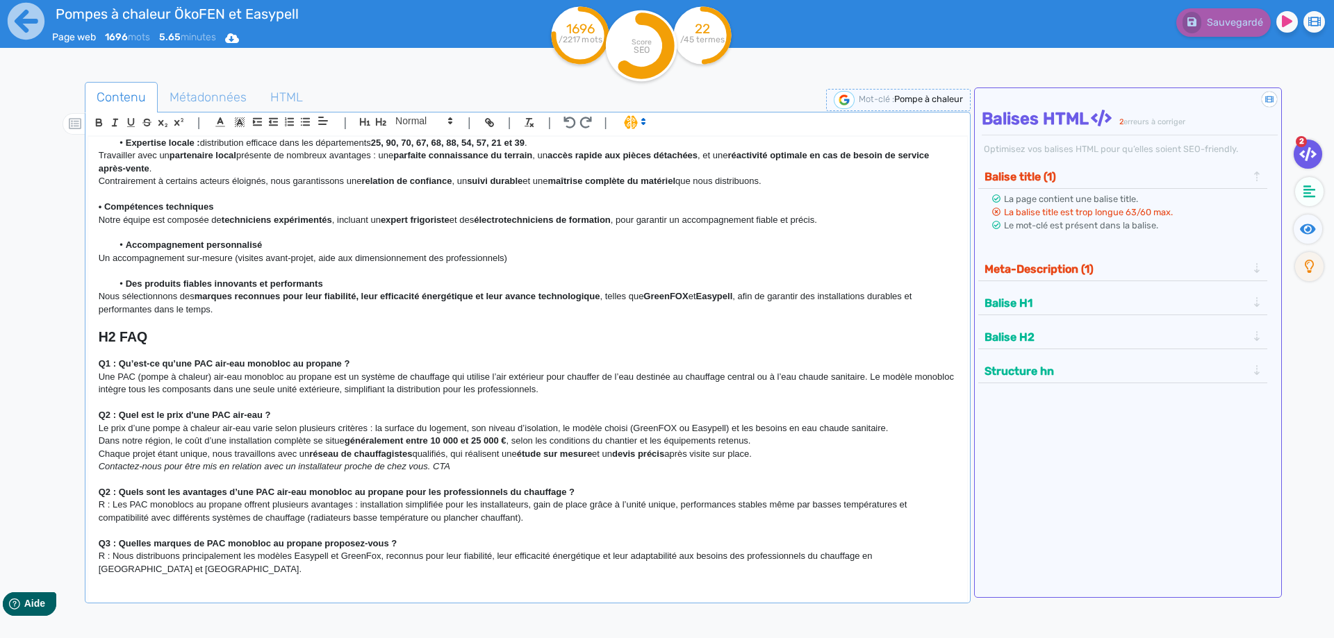
scroll to position [1124, 0]
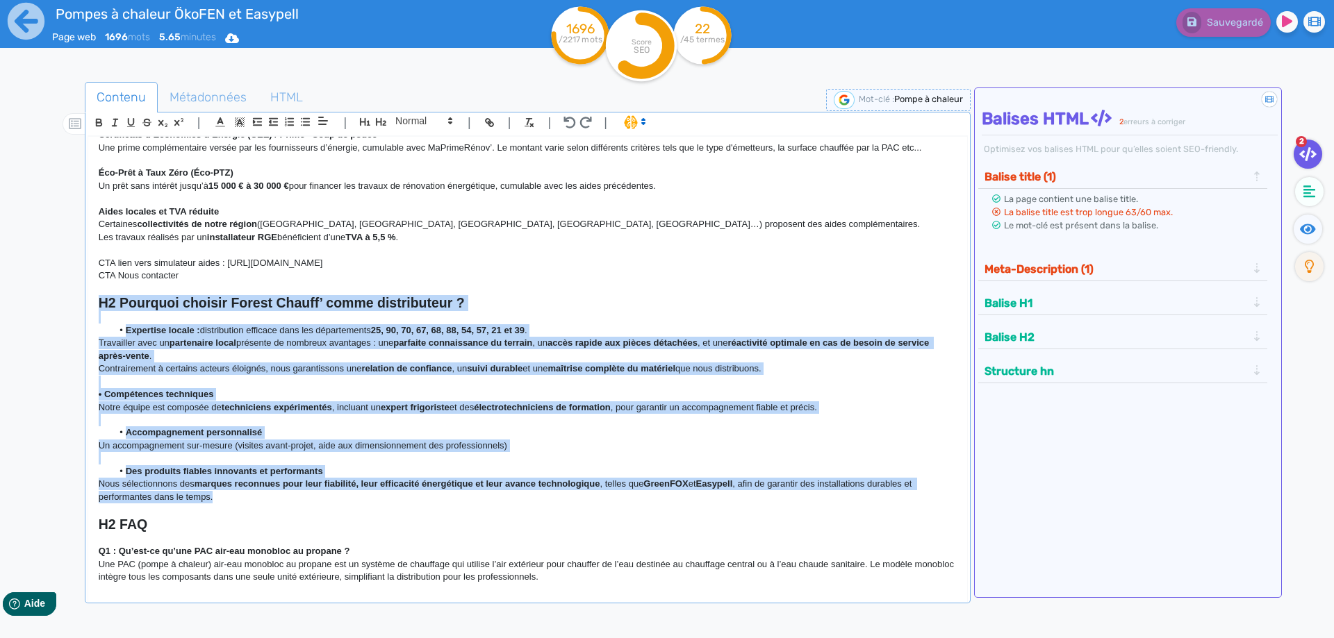
drag, startPoint x: 238, startPoint y: 504, endPoint x: -21, endPoint y: 308, distance: 325.2
click at [88, 308] on div "H1 Pompes à chaleur air-eau monobloc au propane Chez Forest Chauff’ , nous prop…" at bounding box center [527, 360] width 879 height 447
copy div "L4 Ipsumdol sitamet Consec Adipis’ elits doeiusmodtem ? Incididun utlabo : etdo…"
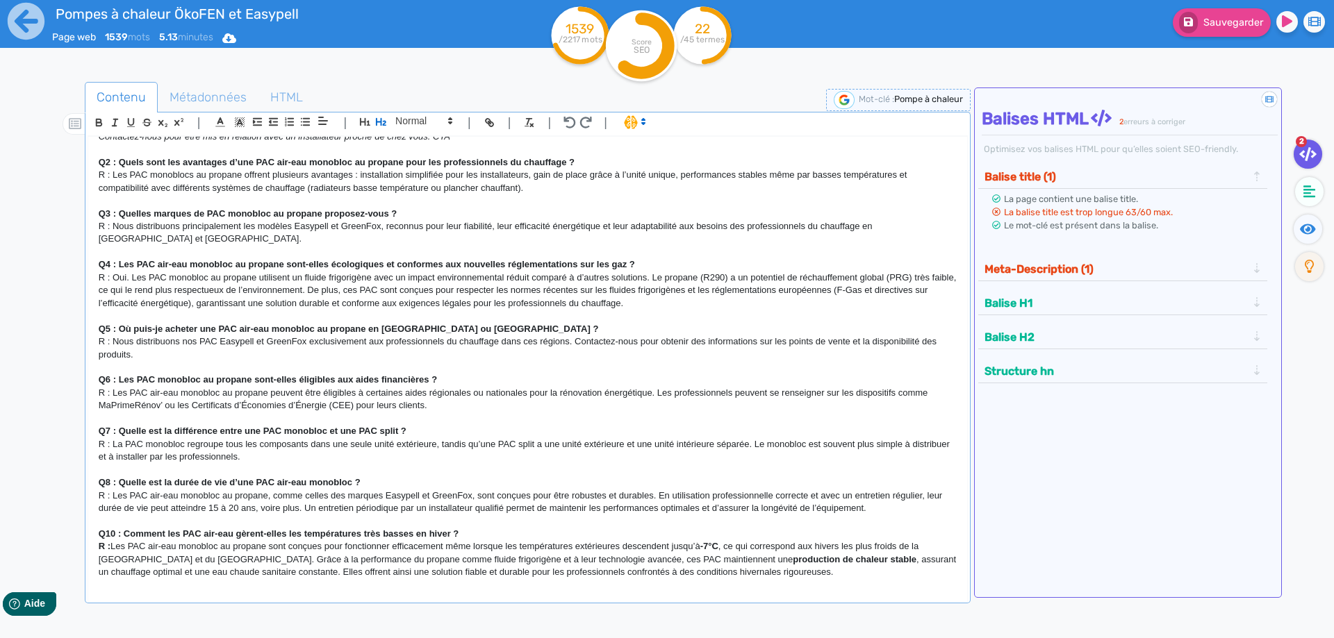
scroll to position [1441, 0]
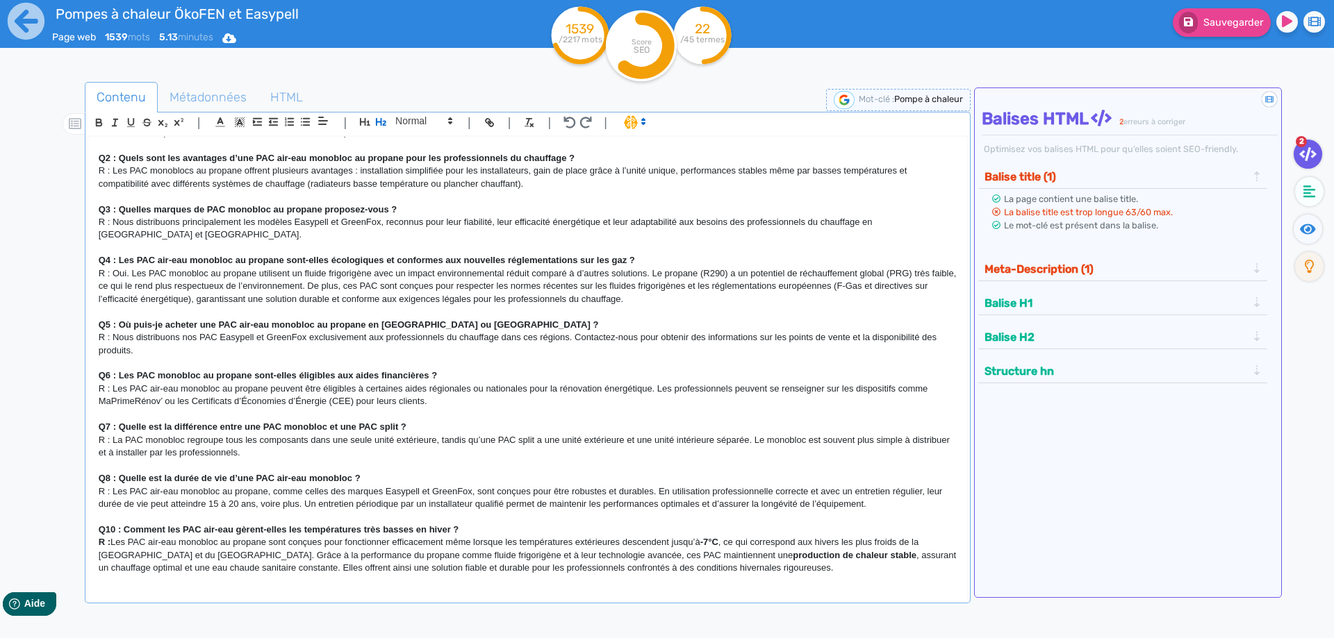
click at [855, 570] on p "R : Les PAC air-eau monobloc au propane sont conçues pour fonctionner efficacem…" at bounding box center [528, 555] width 858 height 38
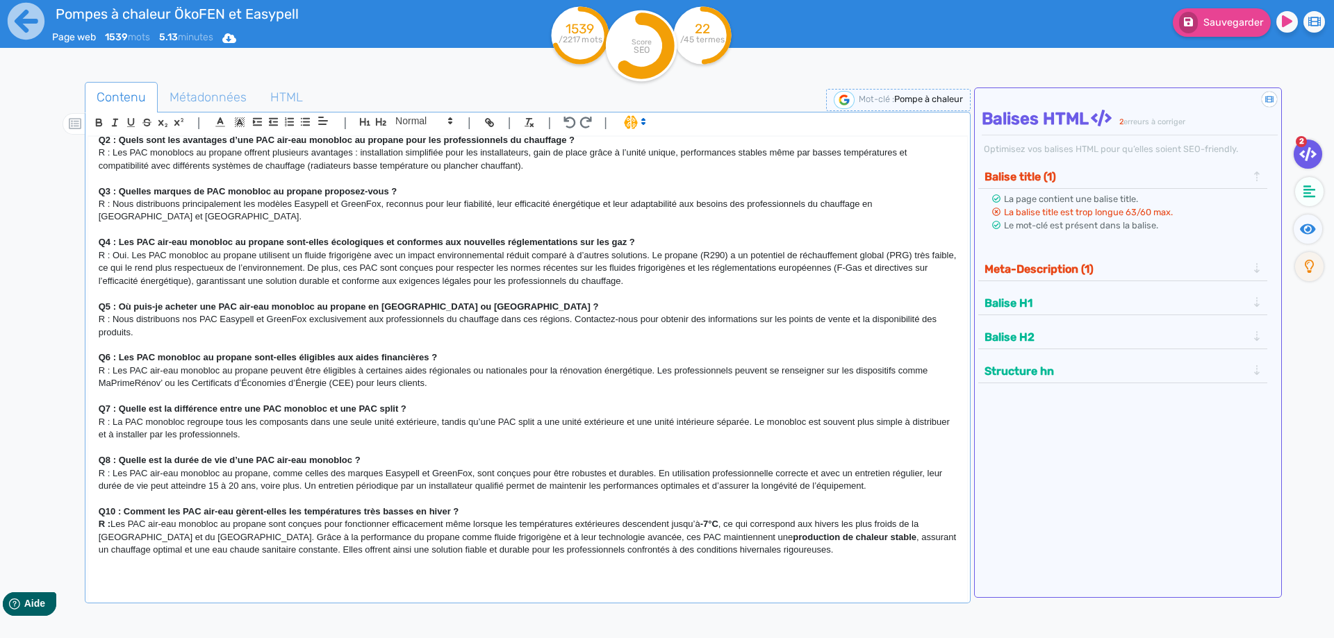
scroll to position [1654, 0]
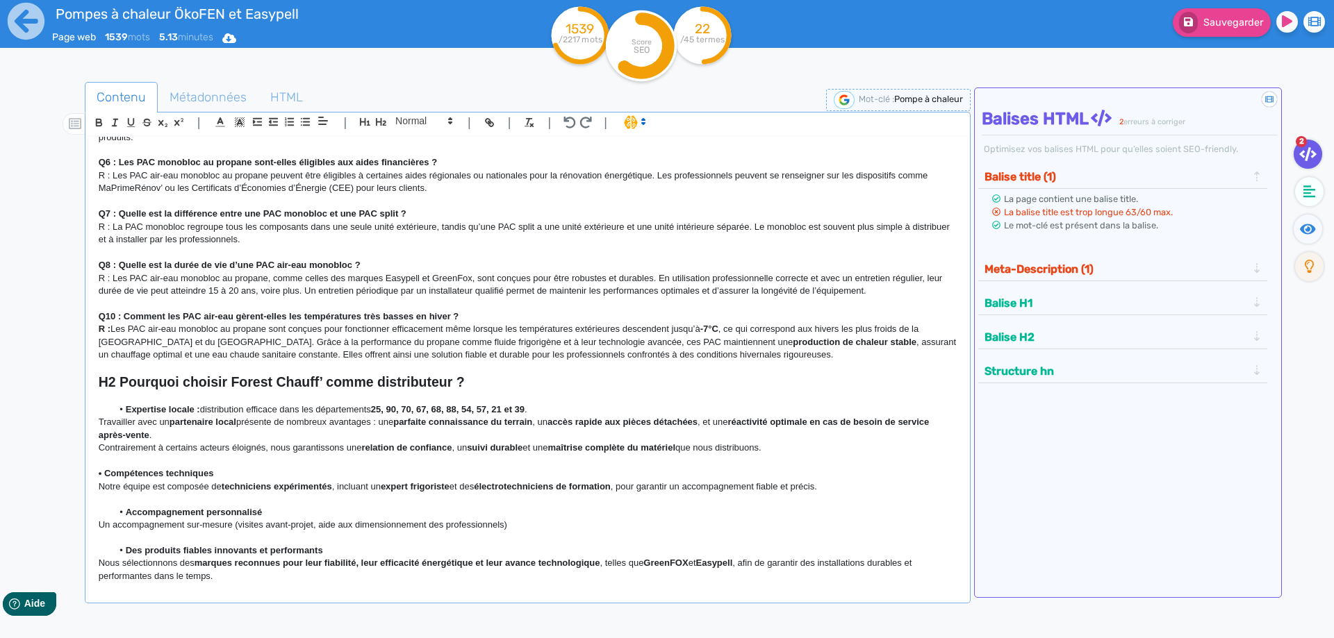
click at [325, 434] on p "Travailler avec un partenaire local présente de nombreux avantages : une parfai…" at bounding box center [528, 429] width 858 height 26
click at [506, 388] on h2 "H2 Pourquoi choisir Forest Chauff’ comme distributeur ?" at bounding box center [528, 382] width 858 height 16
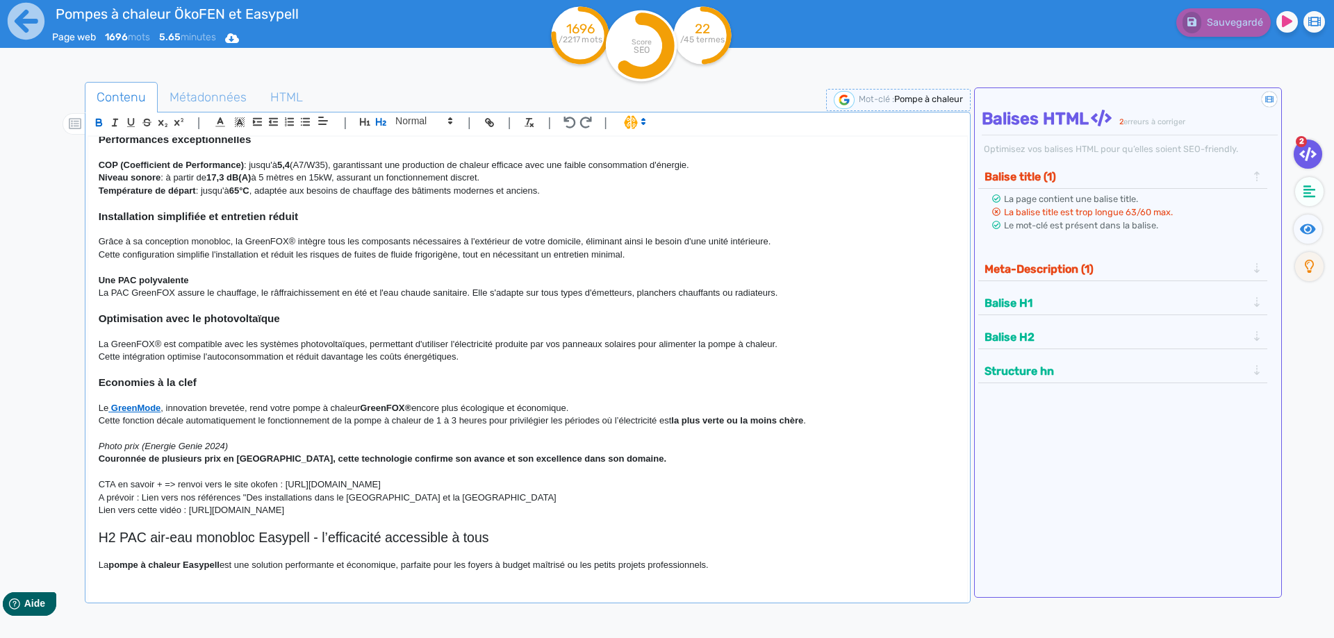
scroll to position [0, 0]
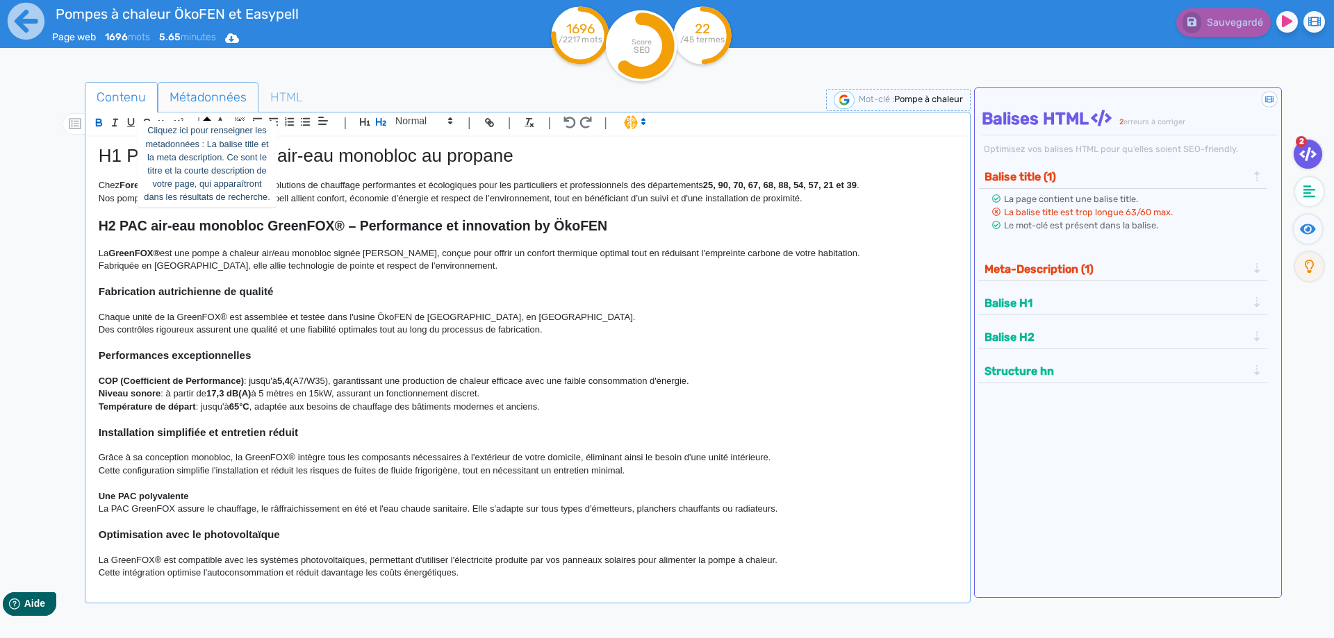
click at [221, 97] on span "Métadonnées" at bounding box center [207, 97] width 99 height 38
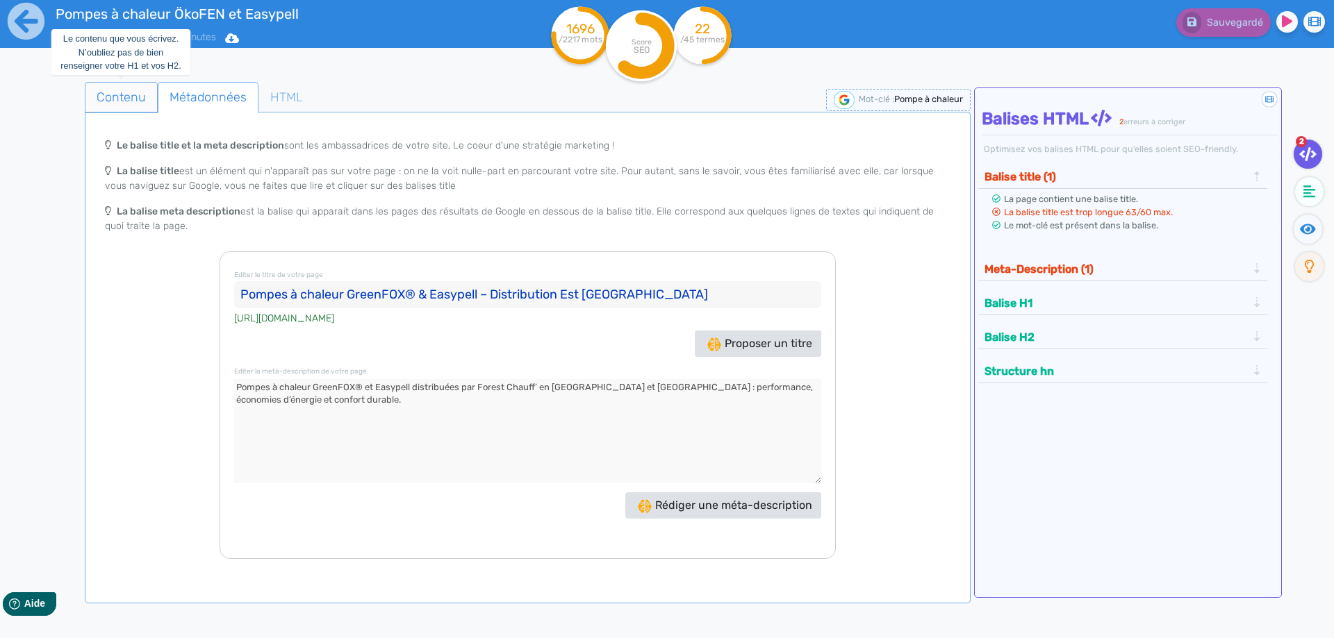
click at [131, 97] on span "Contenu" at bounding box center [121, 97] width 72 height 38
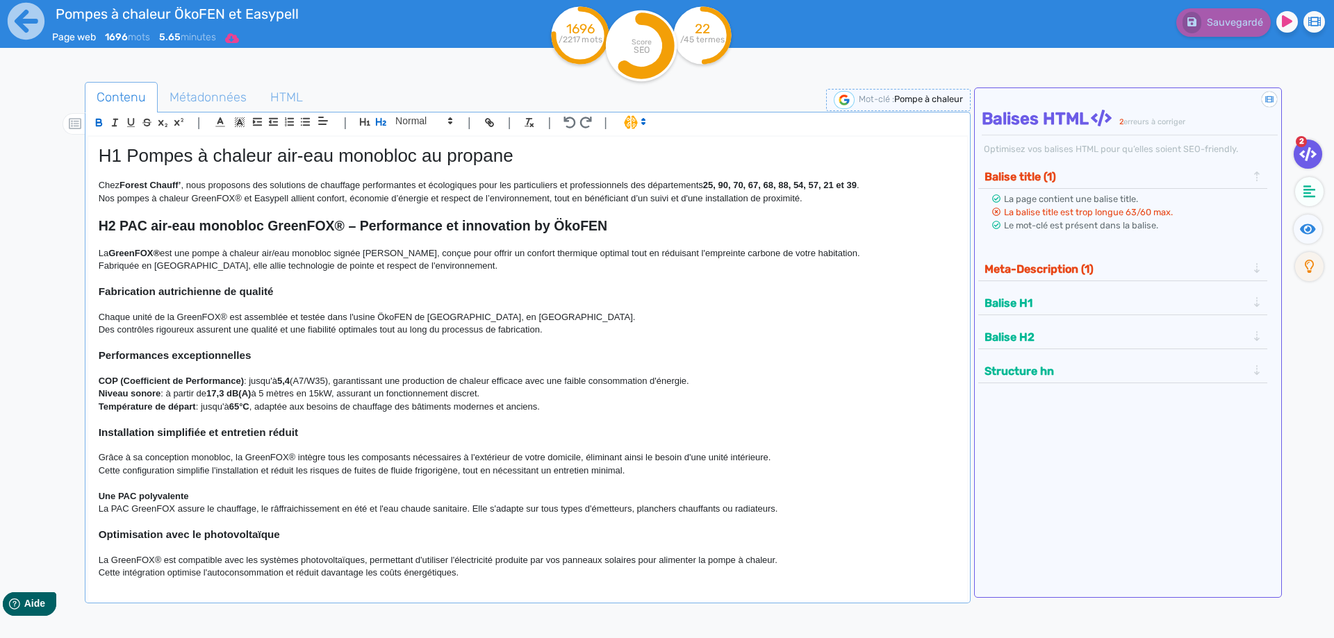
click at [235, 42] on icon at bounding box center [232, 38] width 14 height 10
click at [239, 92] on button "Pdf" at bounding box center [227, 95] width 111 height 22
click at [239, 35] on icon at bounding box center [232, 38] width 14 height 10
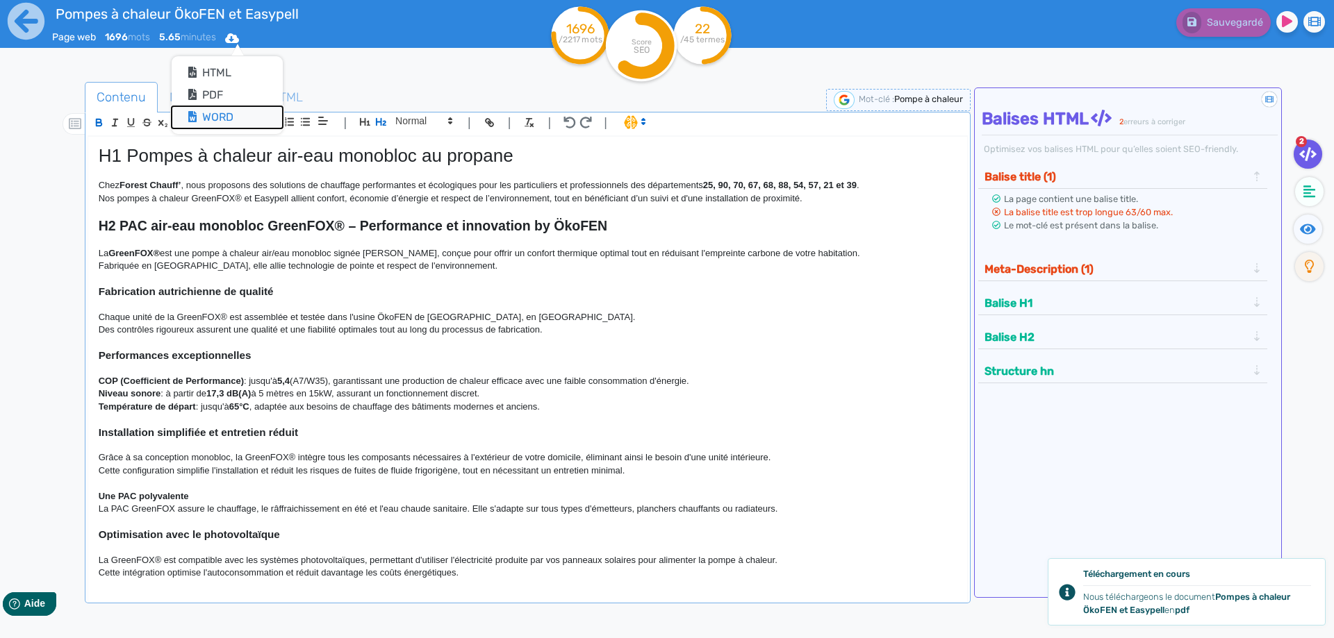
click at [210, 116] on button "Word" at bounding box center [227, 117] width 111 height 22
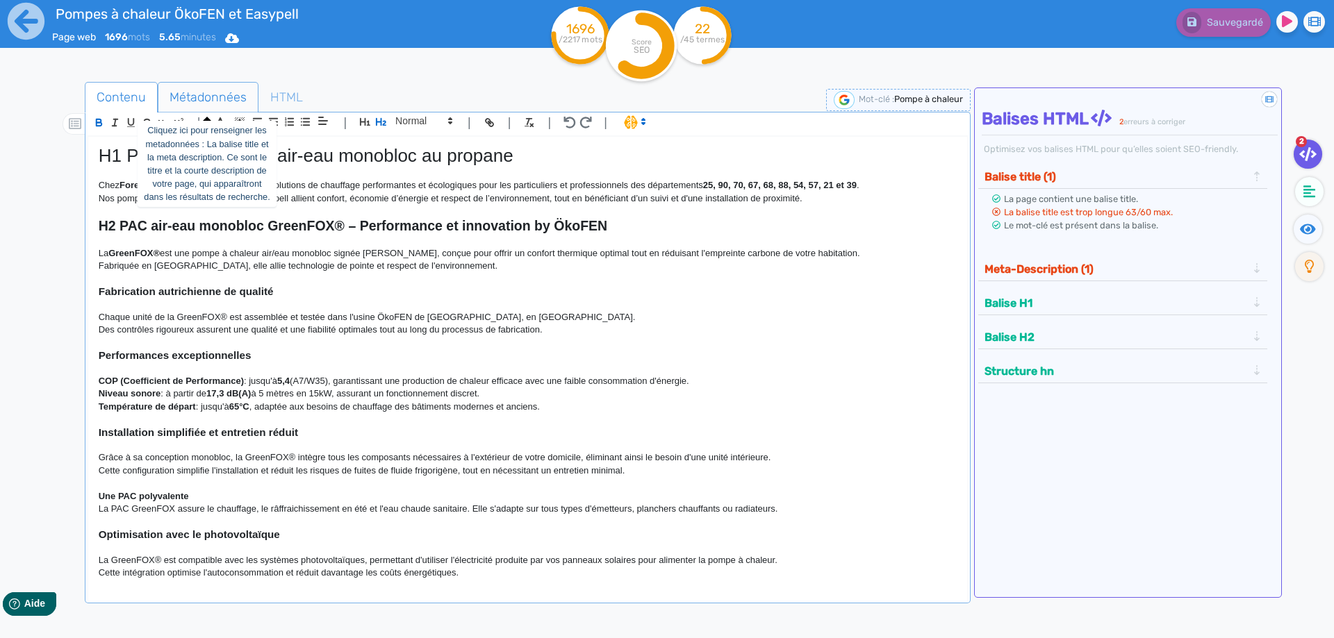
click at [185, 96] on span "Métadonnées" at bounding box center [207, 97] width 99 height 38
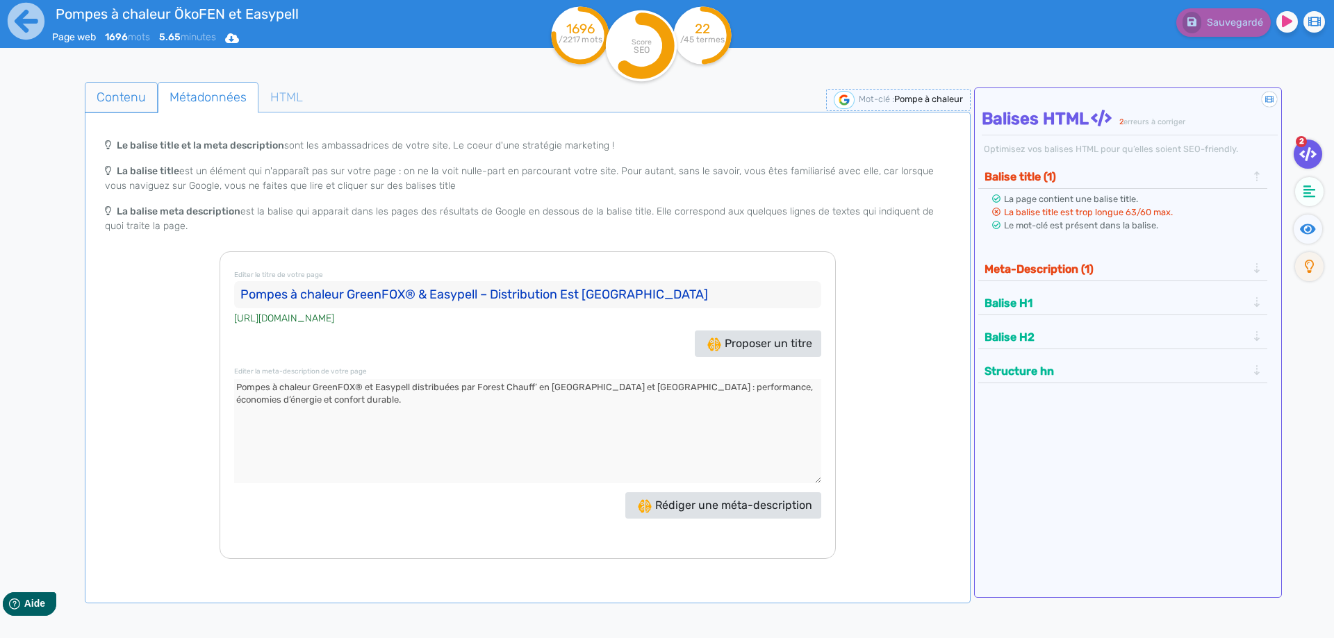
click at [120, 105] on span "Contenu" at bounding box center [121, 97] width 72 height 38
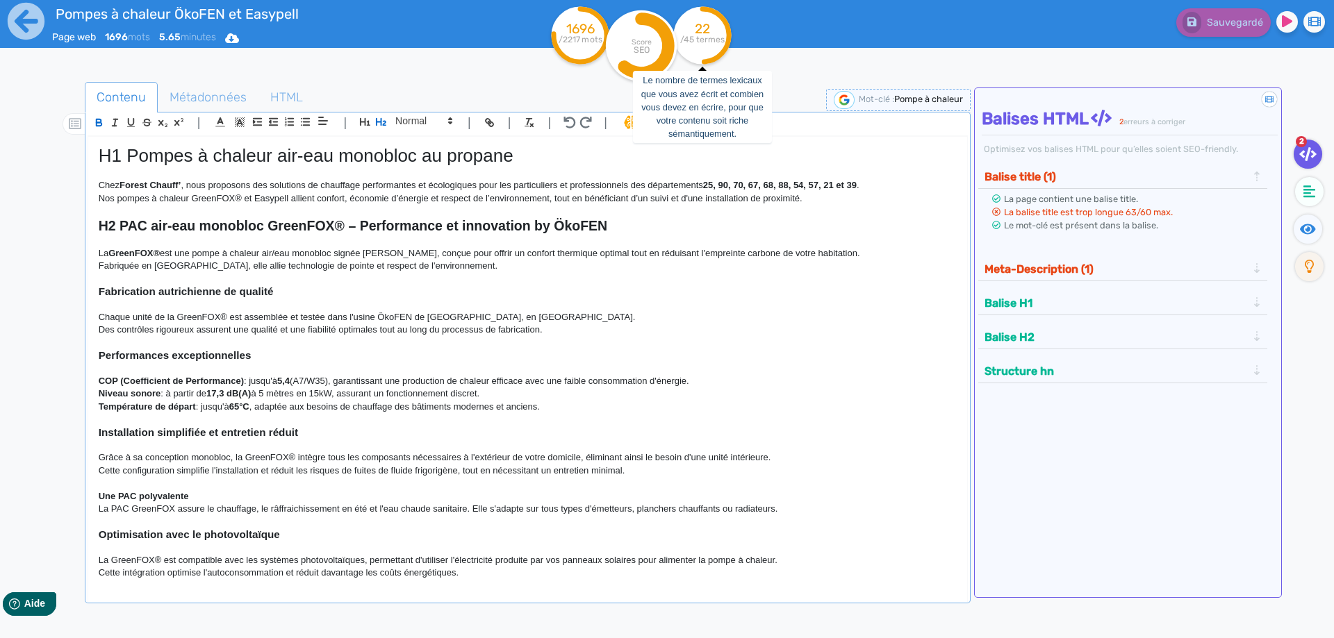
click at [707, 41] on tspan "/45 termes" at bounding box center [702, 40] width 44 height 10
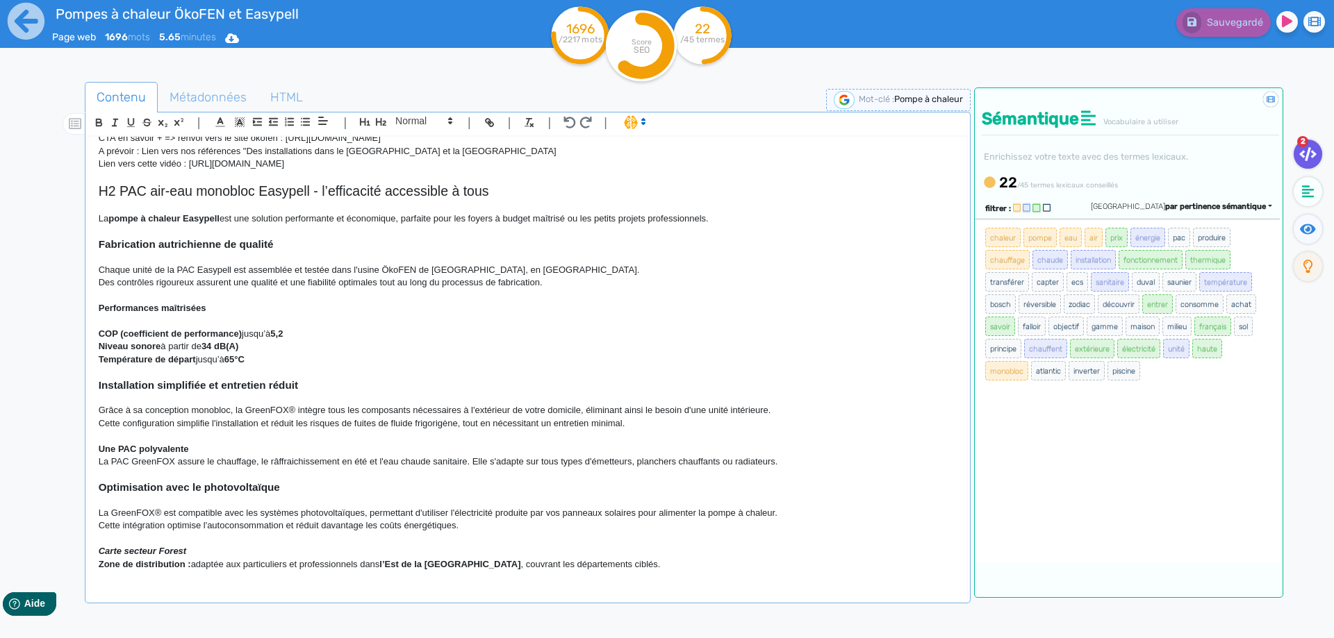
scroll to position [750, 0]
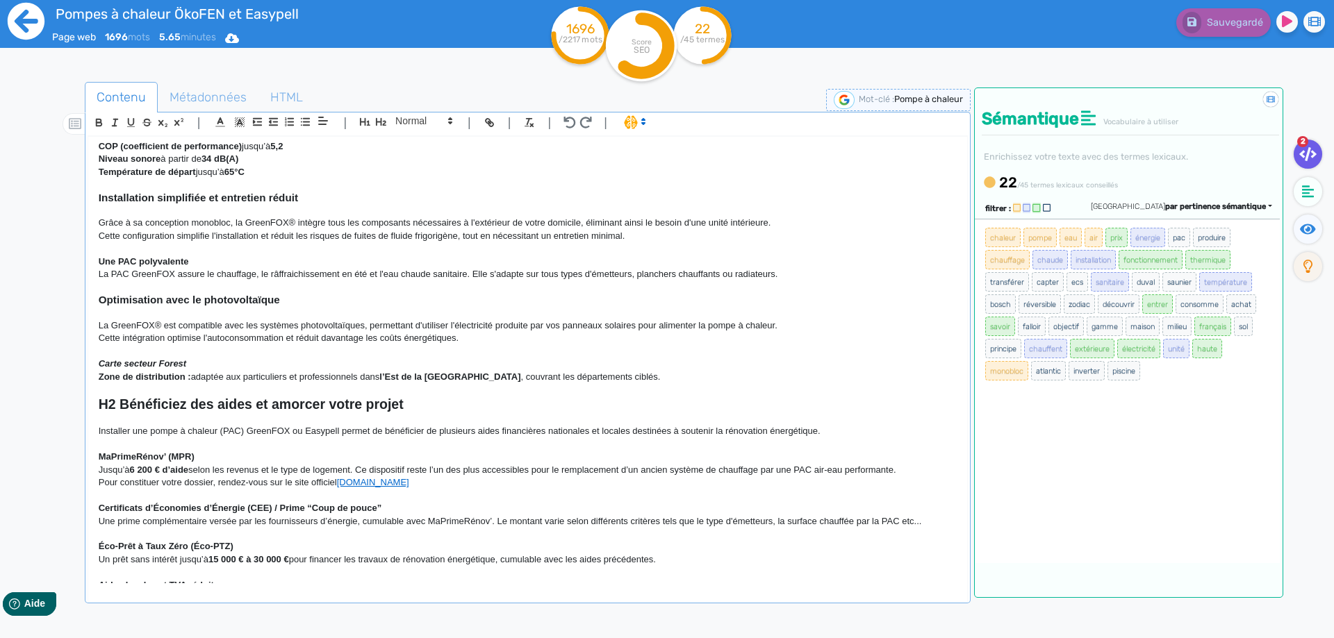
click at [22, 19] on icon at bounding box center [26, 21] width 38 height 38
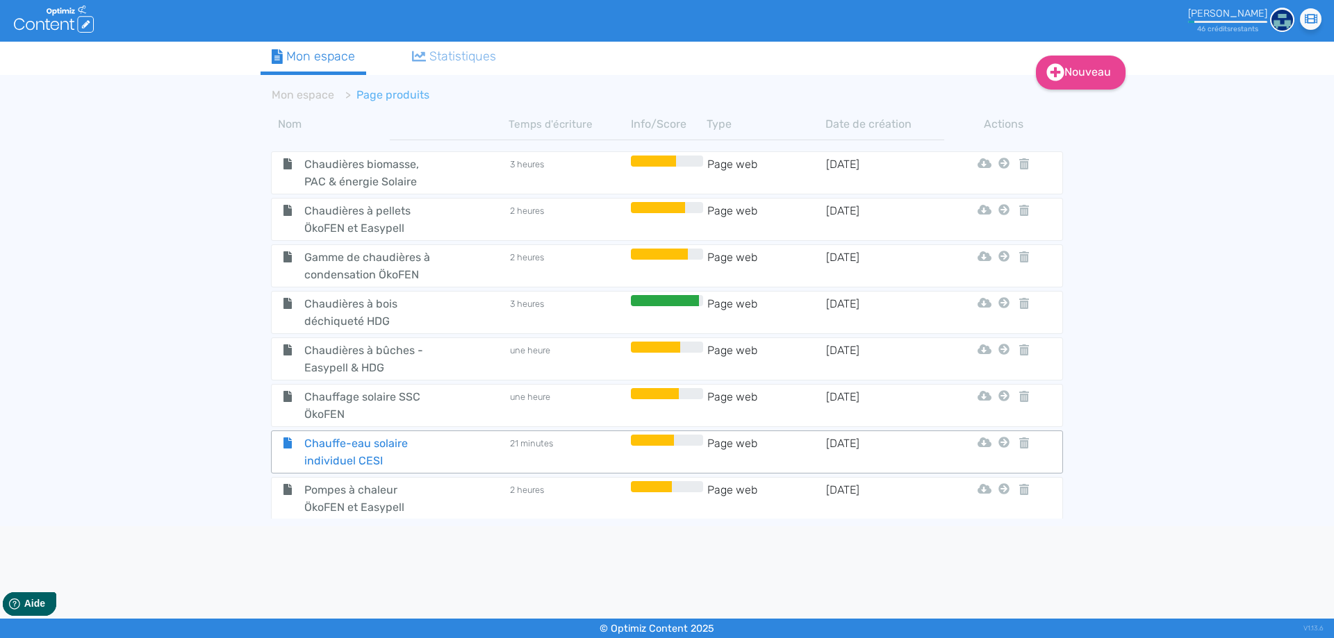
scroll to position [9, 0]
